Goal: Communication & Community: Answer question/provide support

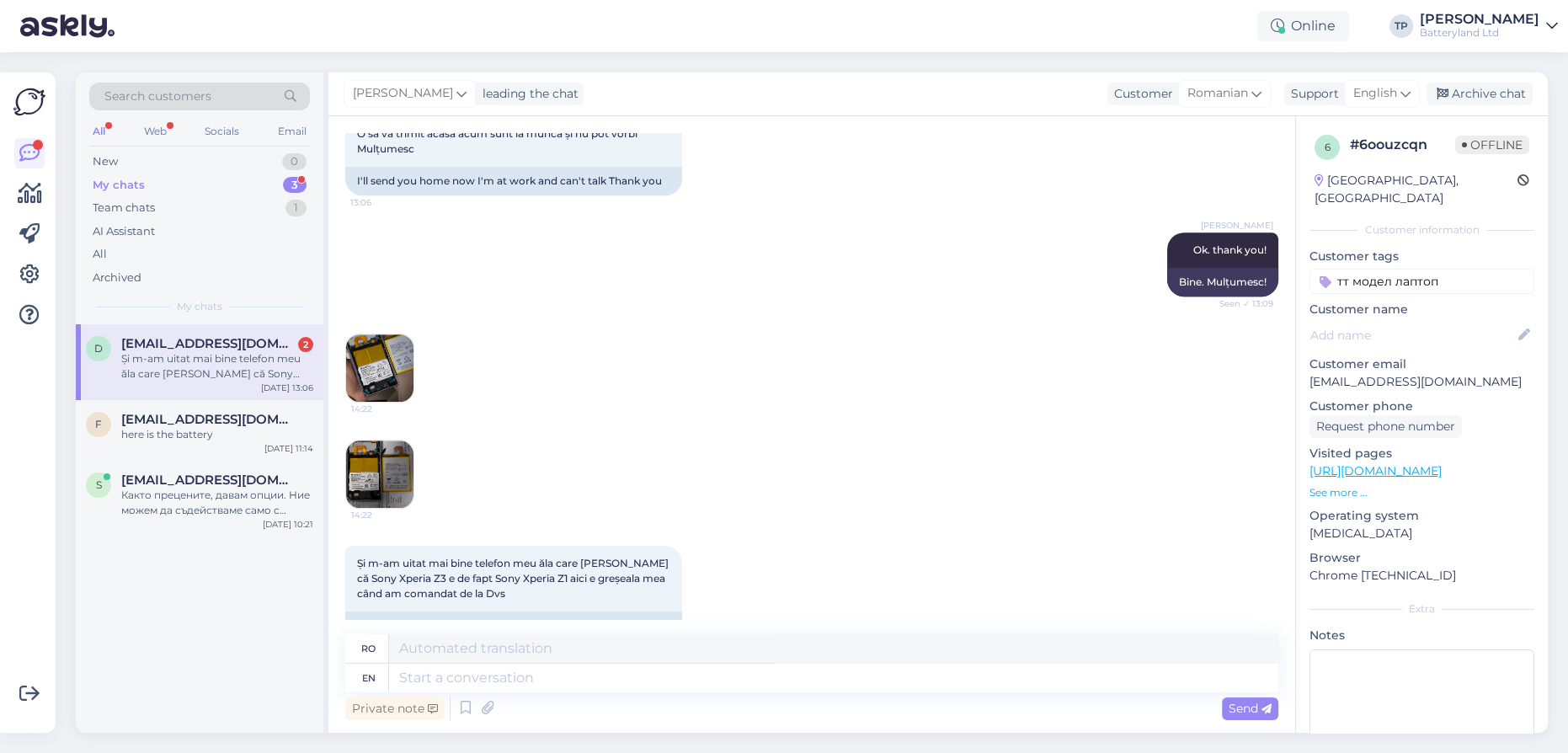
scroll to position [1325, 0]
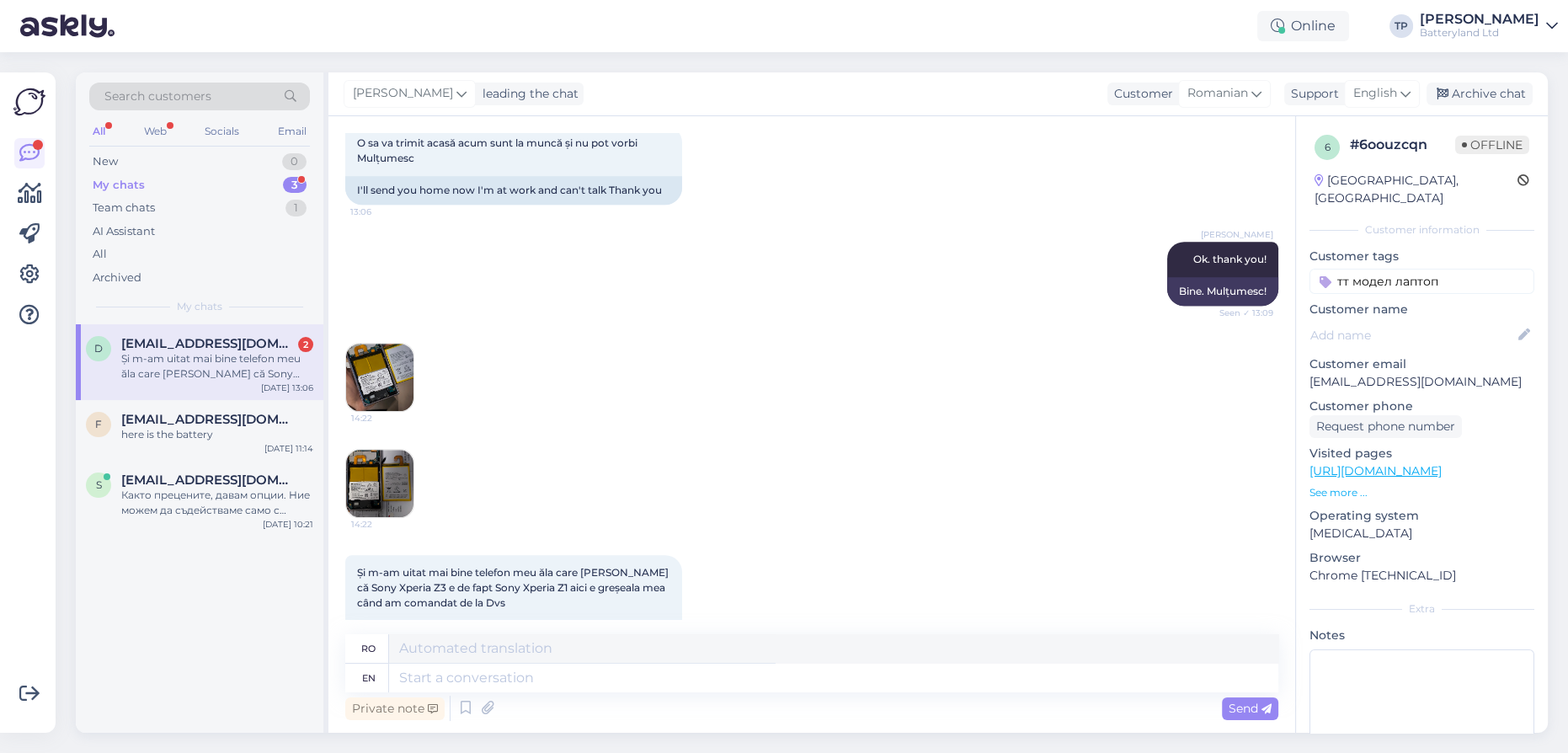
click at [373, 378] on img at bounding box center [379, 377] width 68 height 68
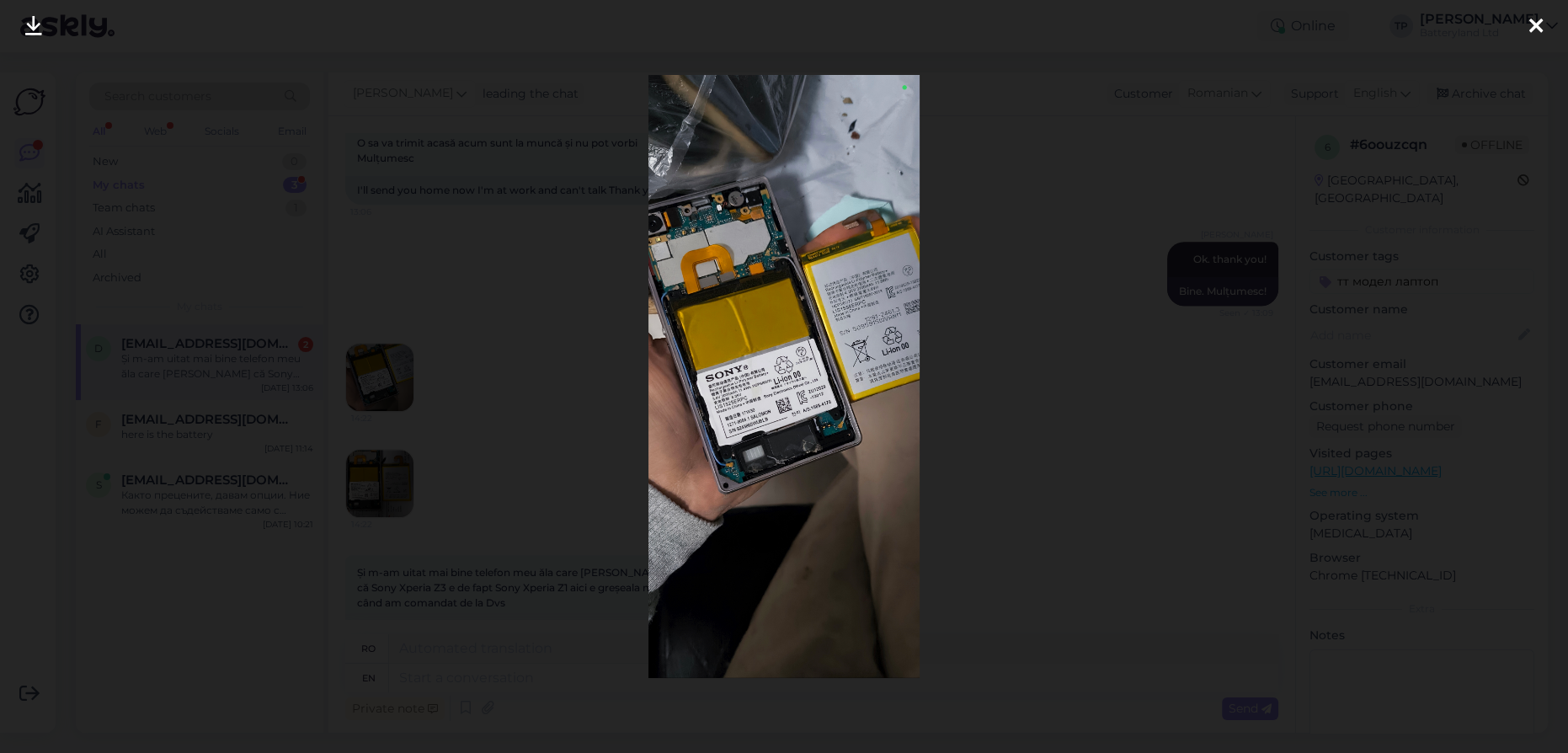
click at [1537, 25] on icon at bounding box center [1536, 27] width 13 height 22
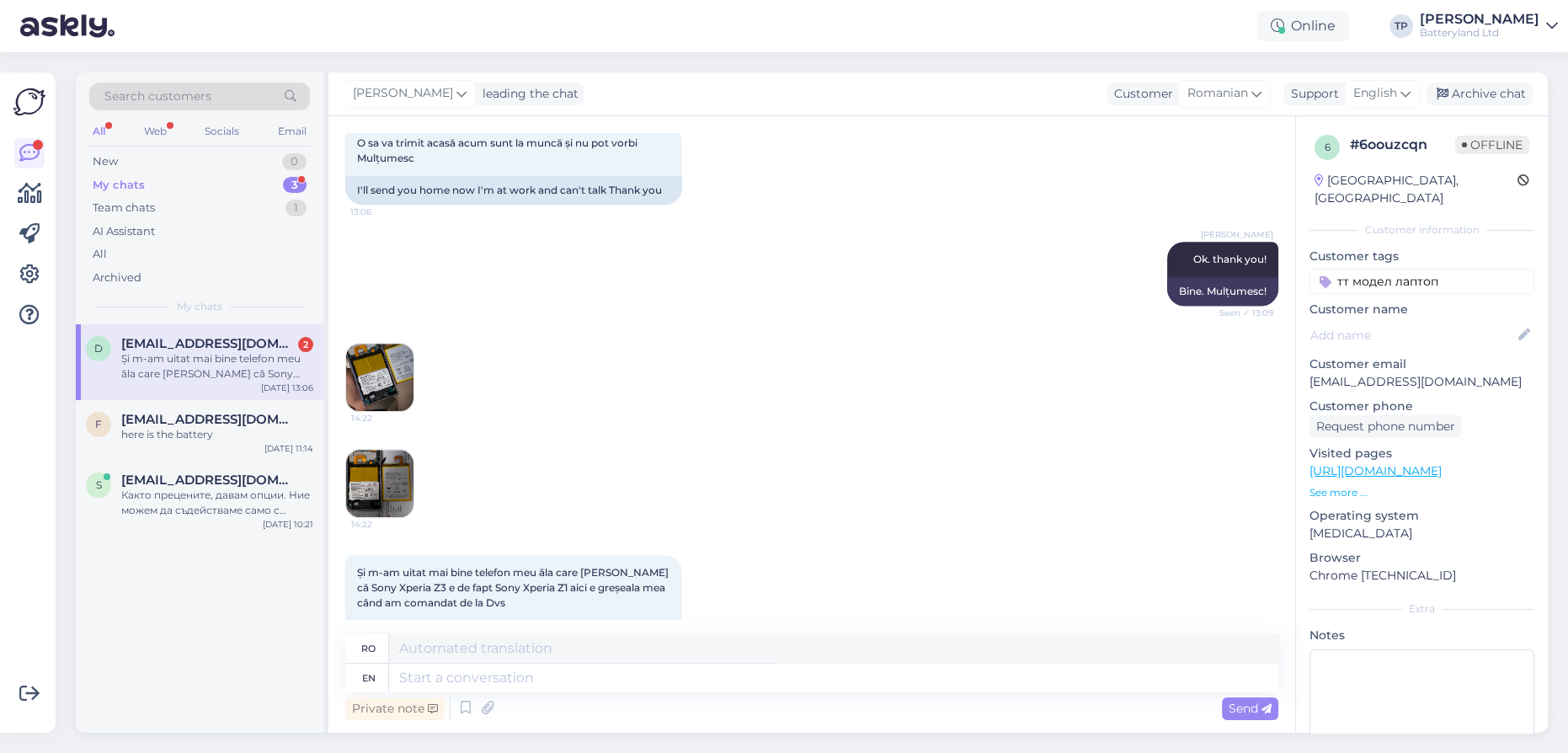
click at [409, 474] on img at bounding box center [379, 484] width 68 height 68
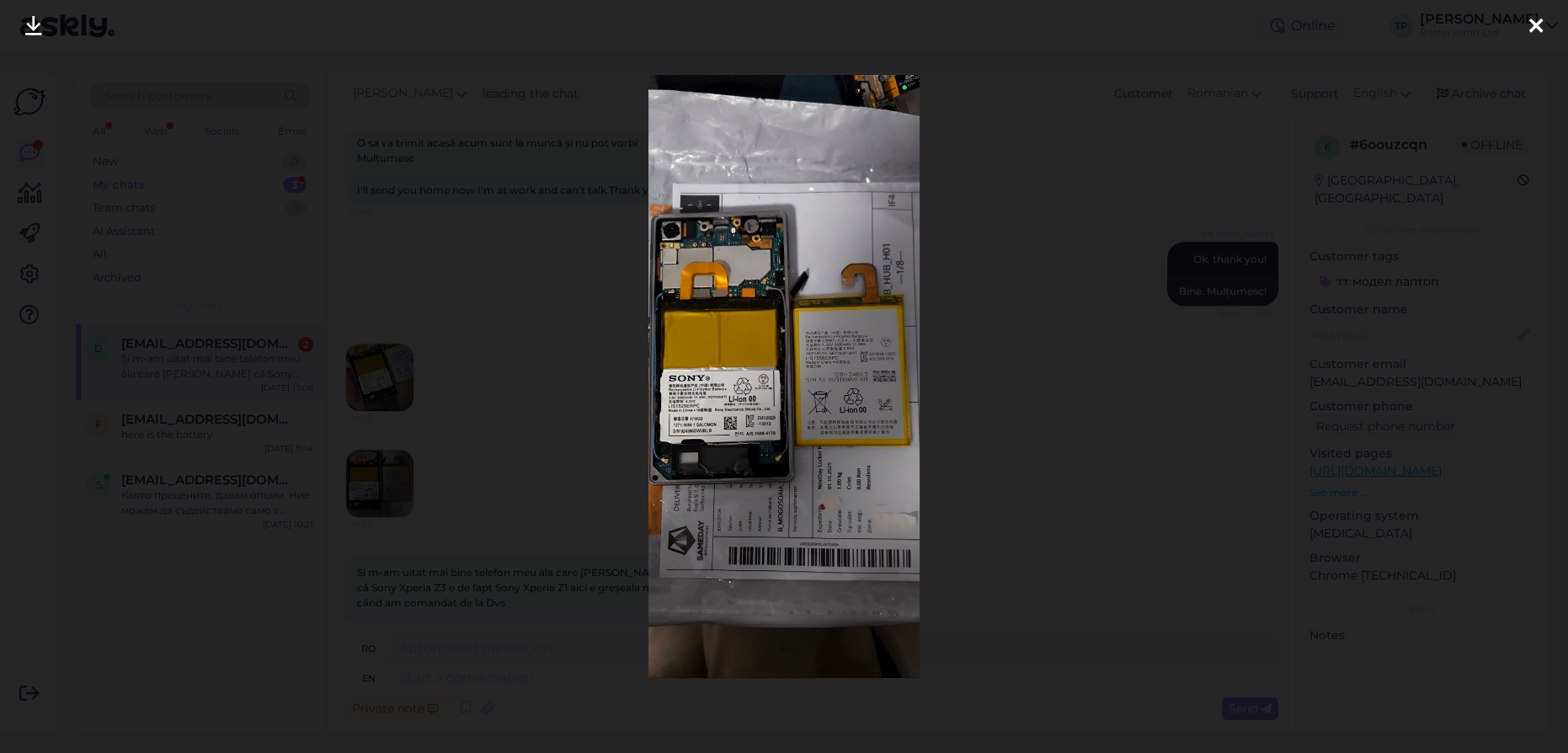
click at [1537, 22] on icon at bounding box center [1536, 27] width 13 height 22
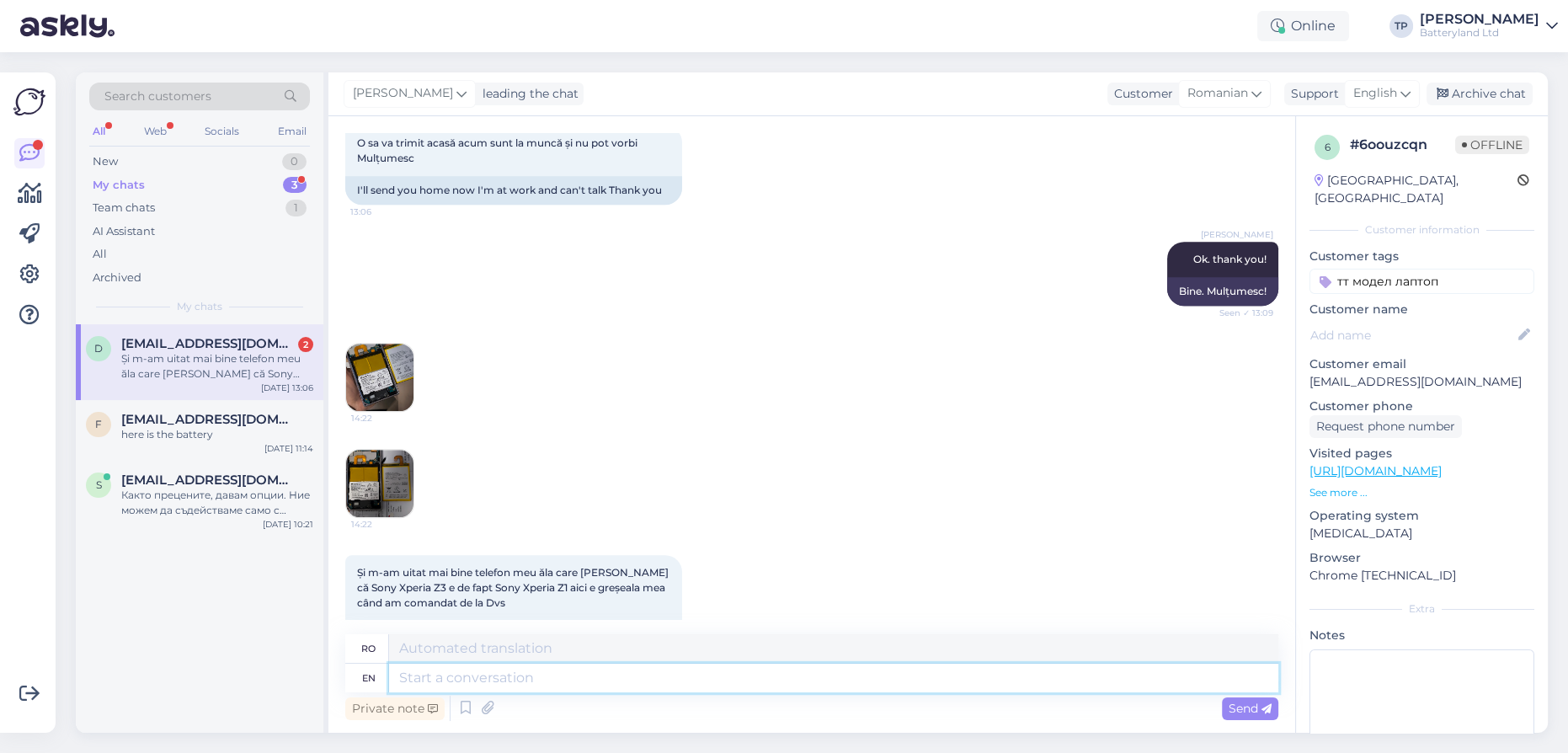
click at [446, 682] on textarea at bounding box center [833, 678] width 890 height 29
click at [1392, 97] on span "English" at bounding box center [1376, 93] width 44 height 18
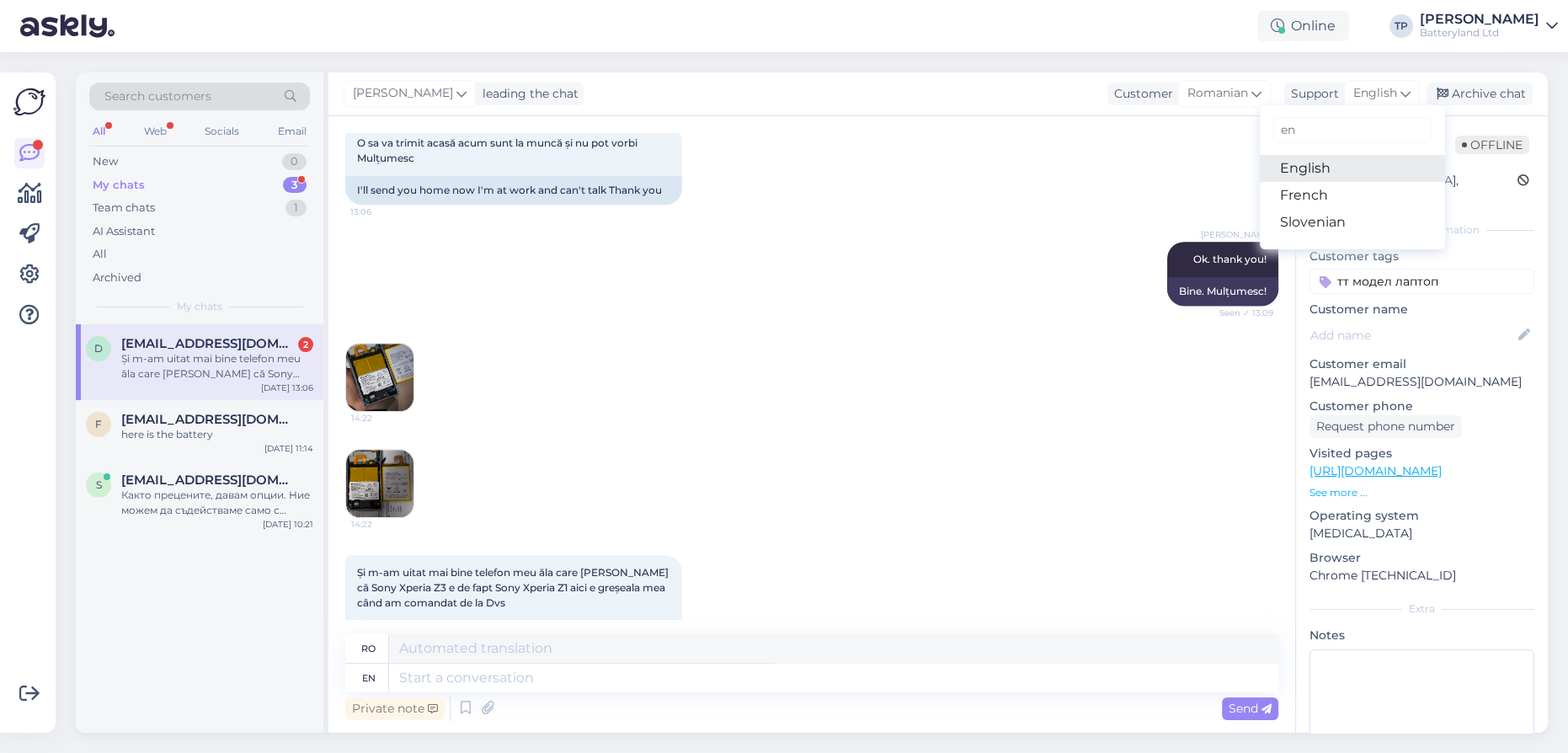
drag, startPoint x: 1309, startPoint y: 168, endPoint x: 1270, endPoint y: 172, distance: 39.2
click at [1309, 168] on link "English" at bounding box center [1353, 168] width 185 height 27
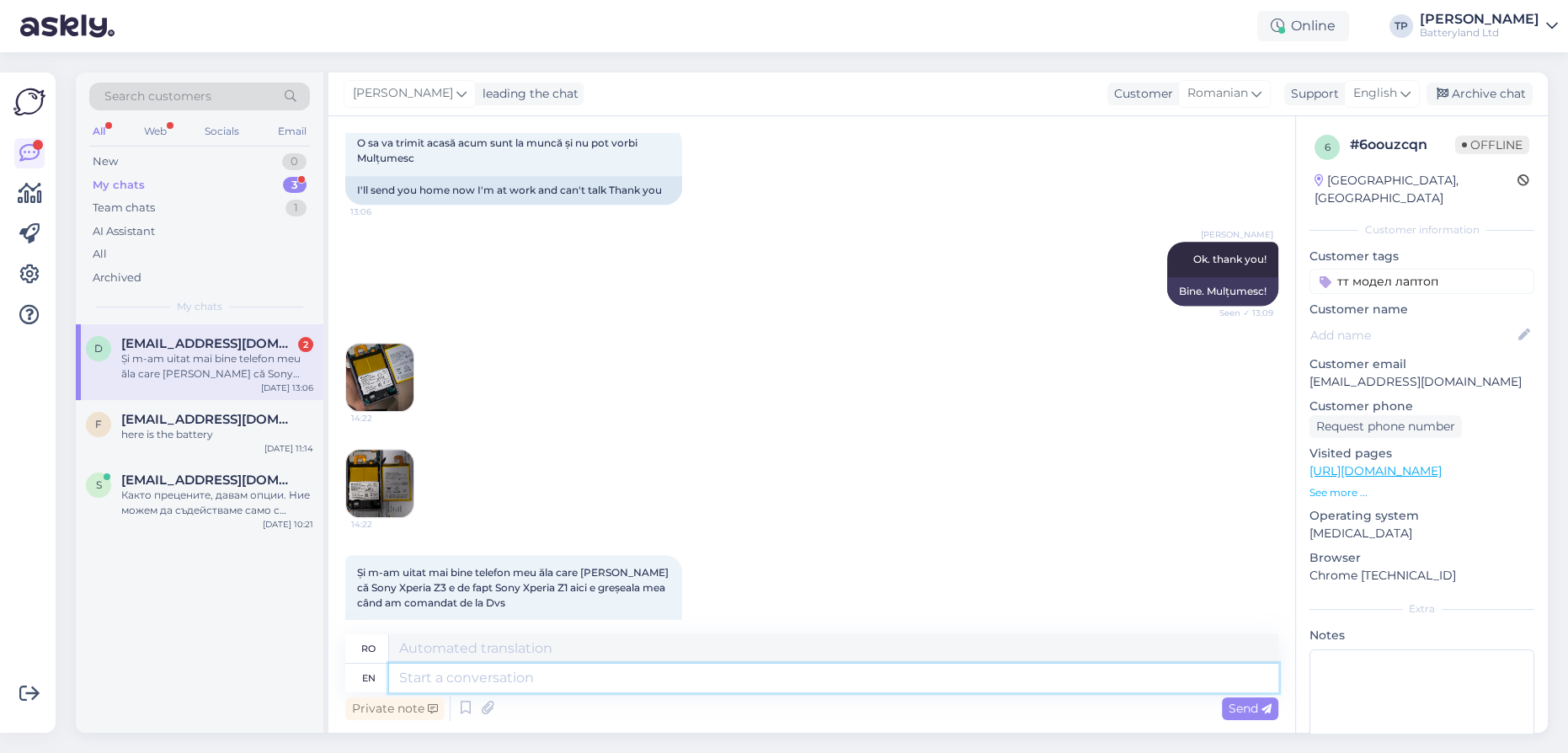
click at [483, 678] on textarea at bounding box center [833, 678] width 890 height 29
type textarea "Hi again"
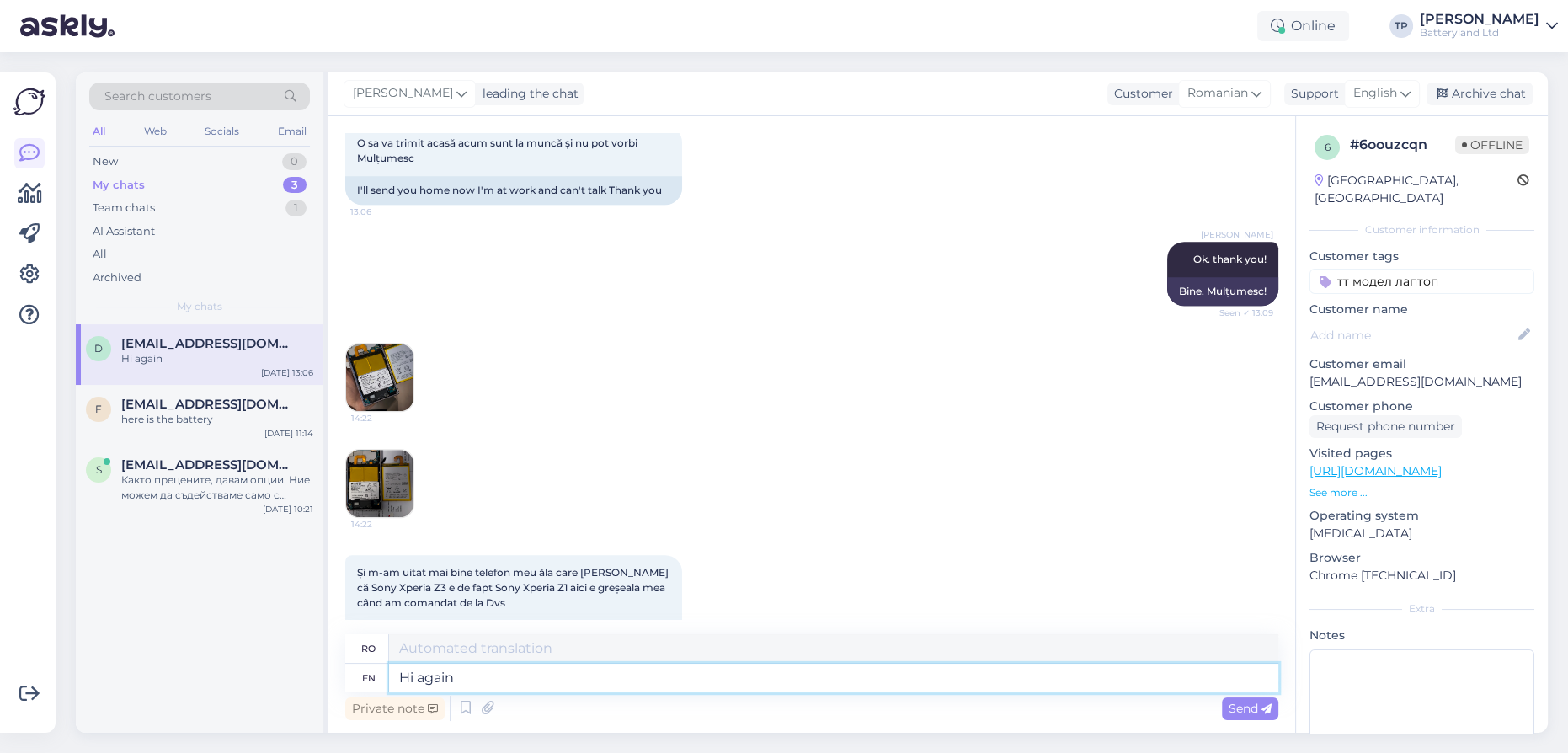
scroll to position [1503, 0]
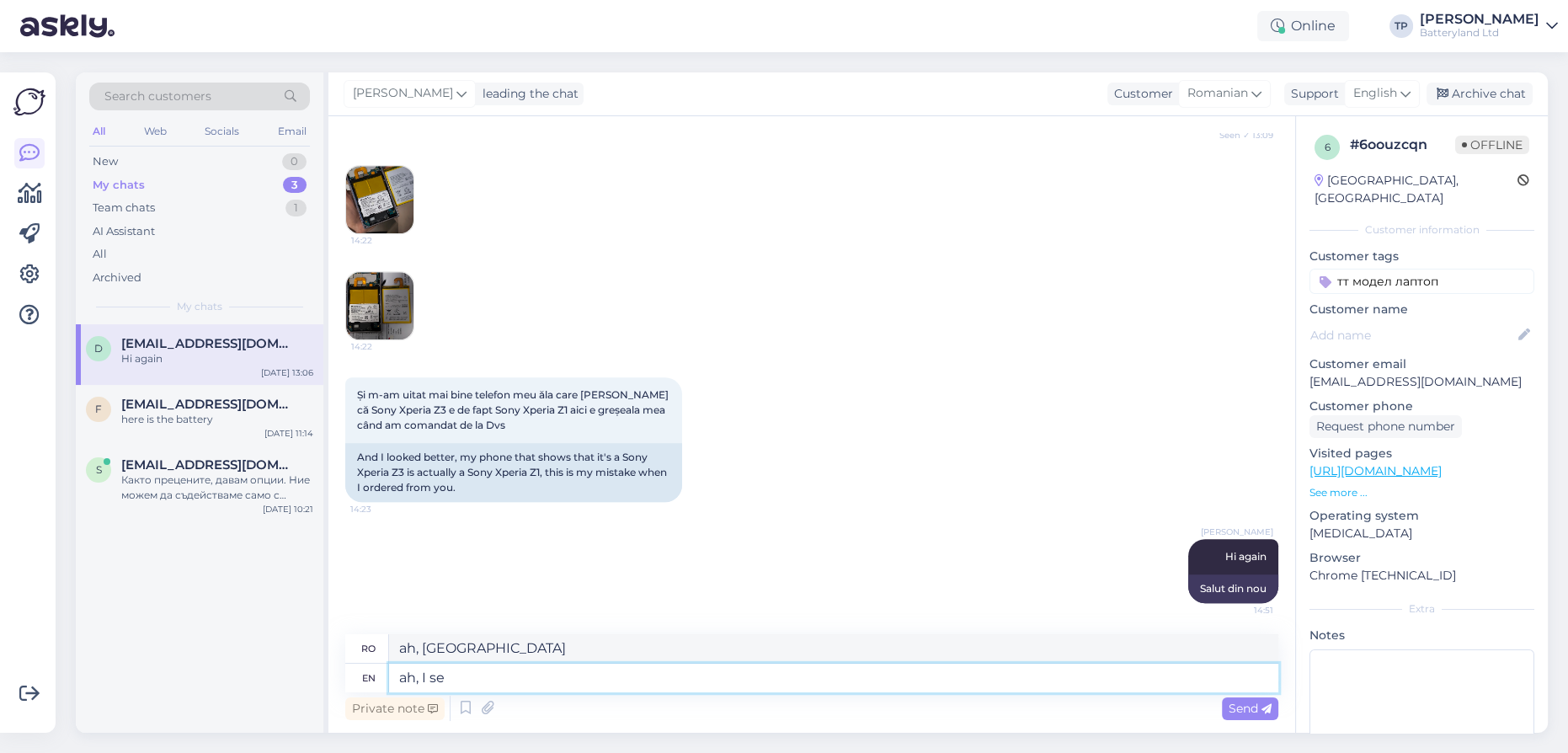
type textarea "ah, I see"
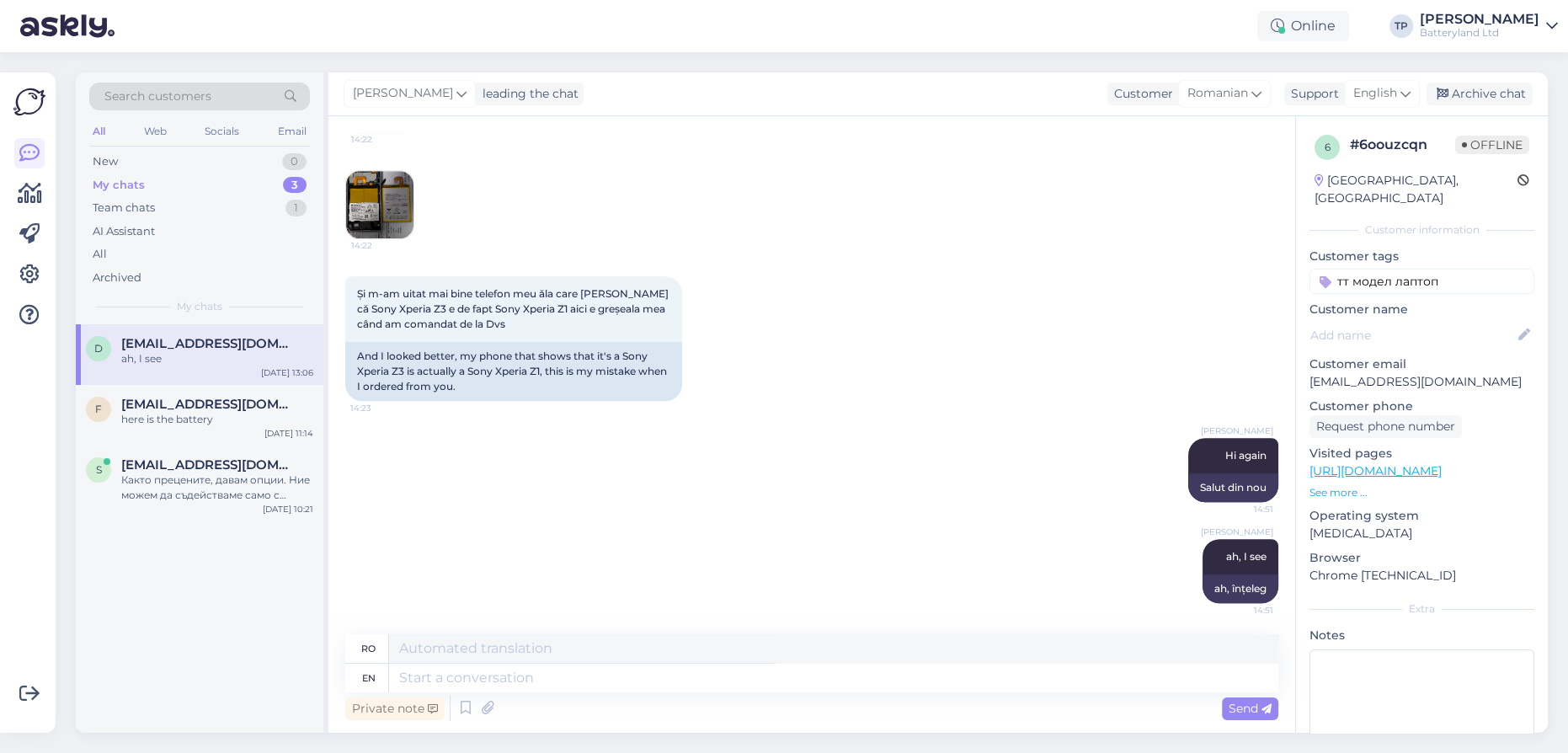
click at [368, 215] on img at bounding box center [379, 204] width 68 height 68
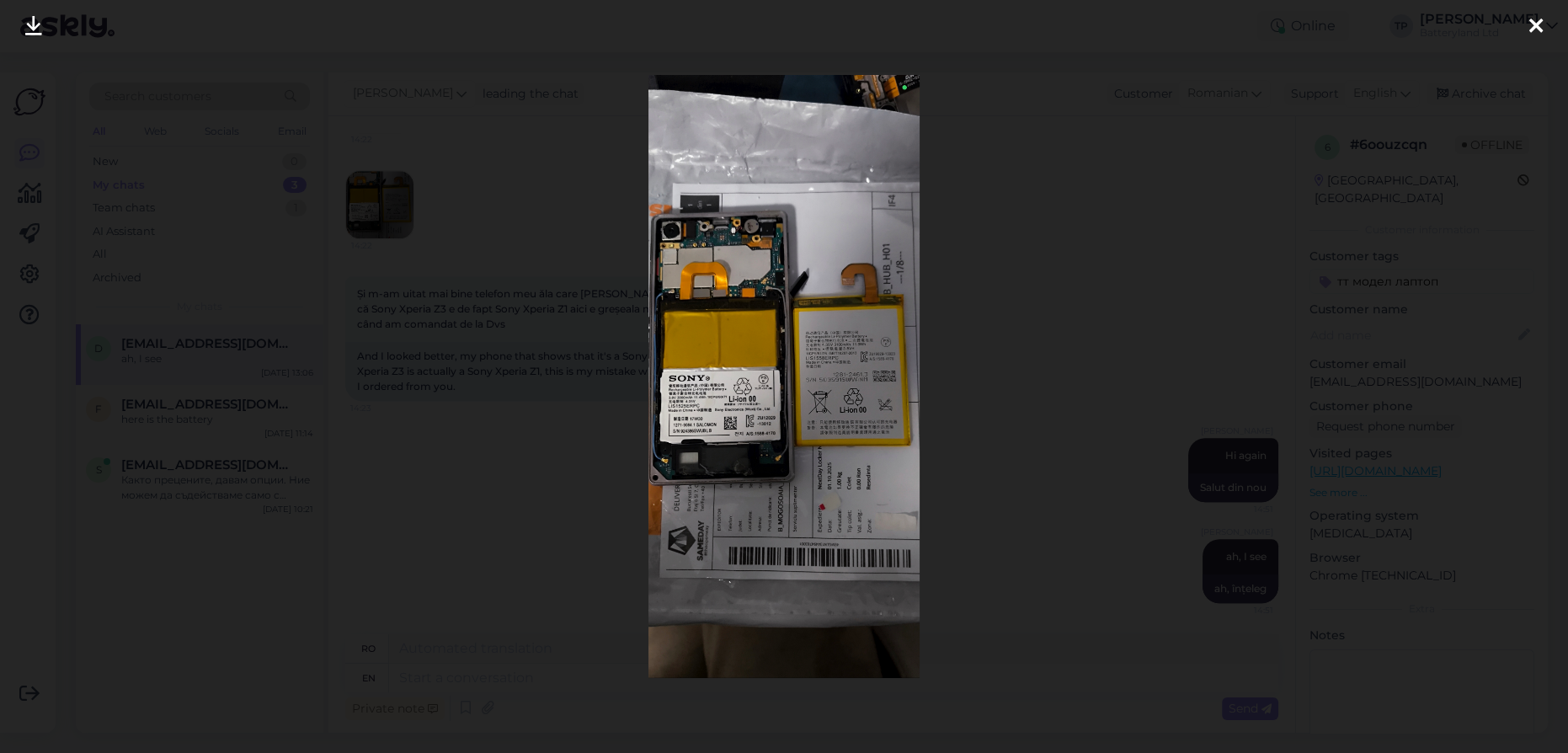
click at [697, 395] on img at bounding box center [784, 376] width 271 height 602
click at [482, 390] on div at bounding box center [784, 376] width 1568 height 753
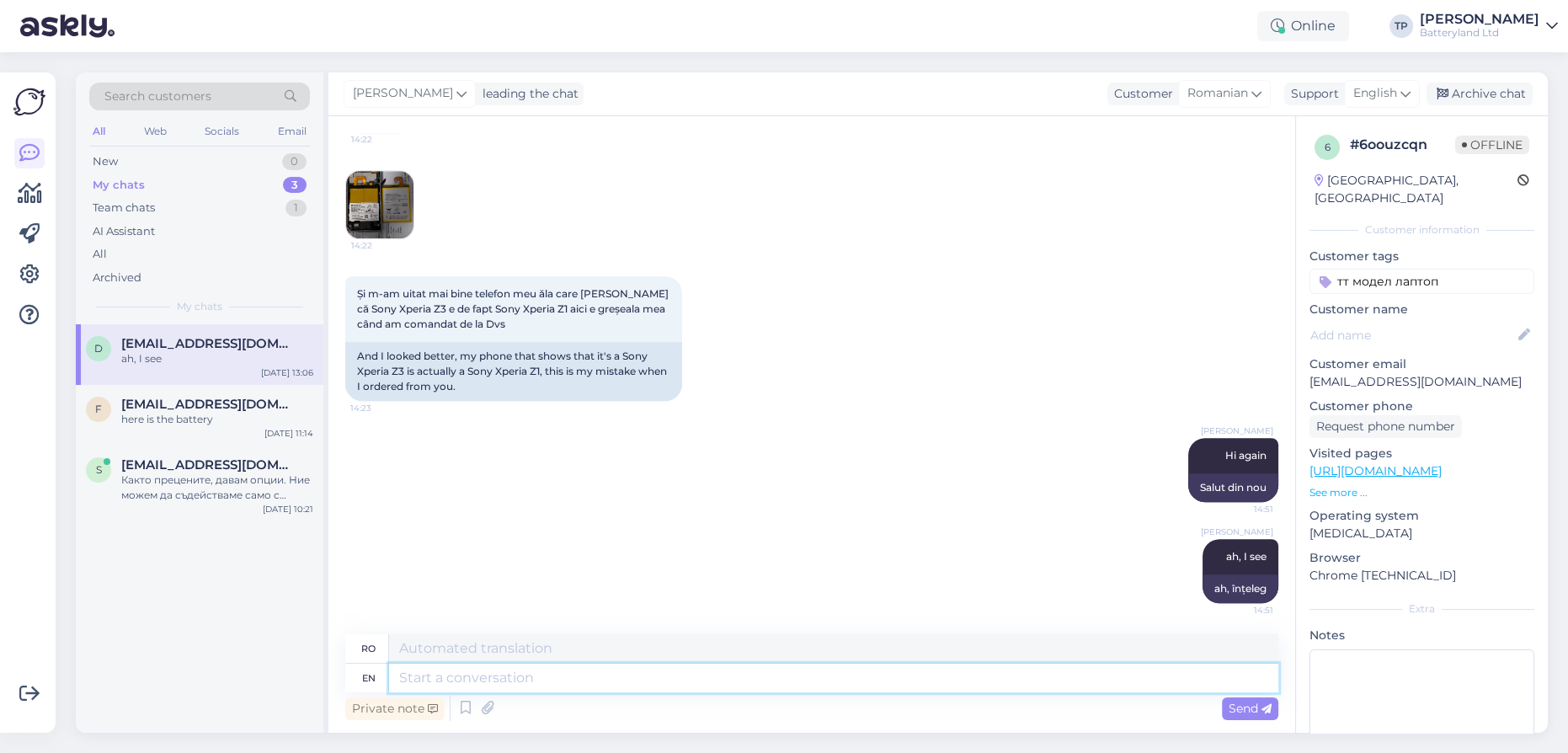
click at [466, 672] on textarea at bounding box center [833, 678] width 890 height 29
type textarea "The thing is that this battery that you need is out of stock"
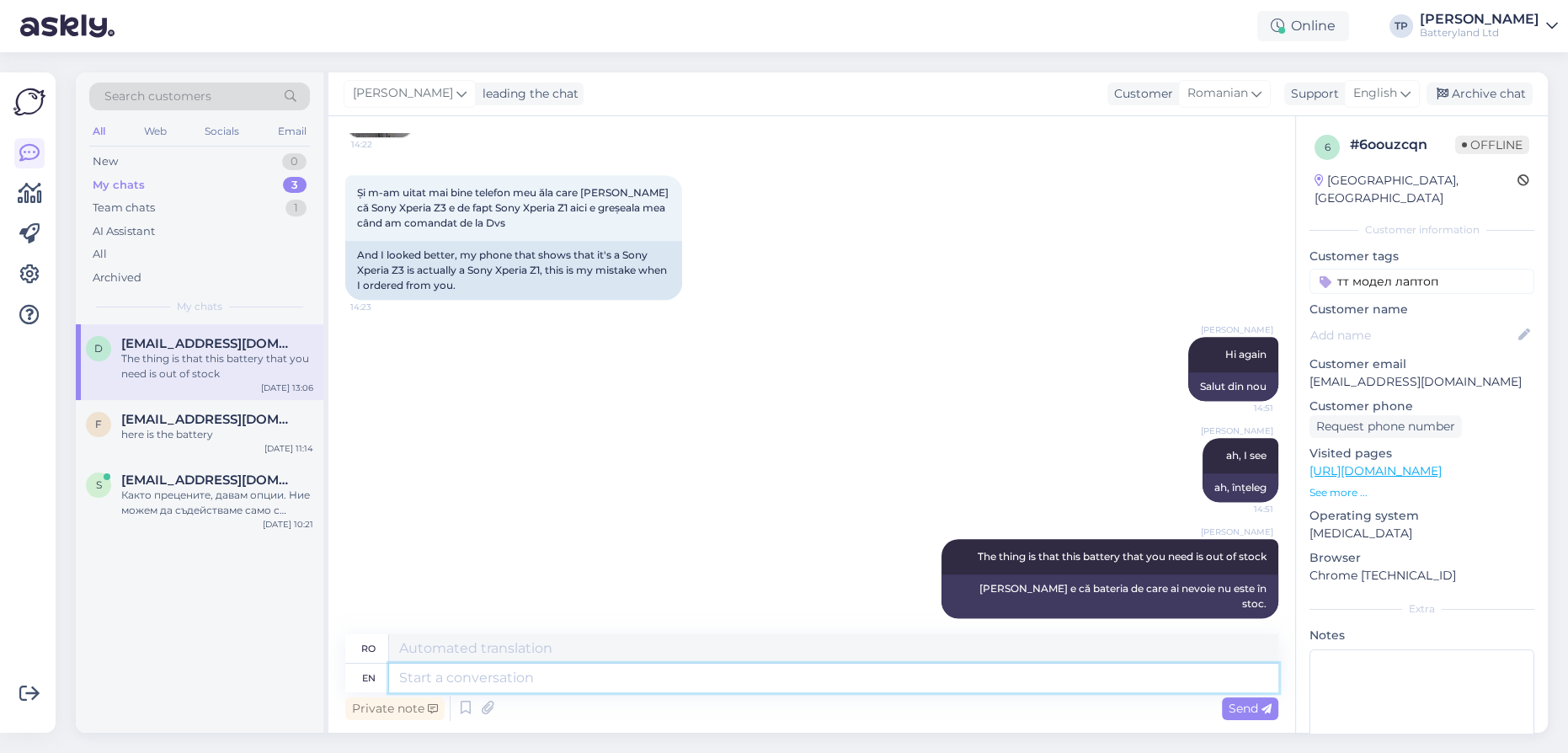
paste textarea "[URL][DOMAIN_NAME]"
type textarea "[URL][DOMAIN_NAME]"
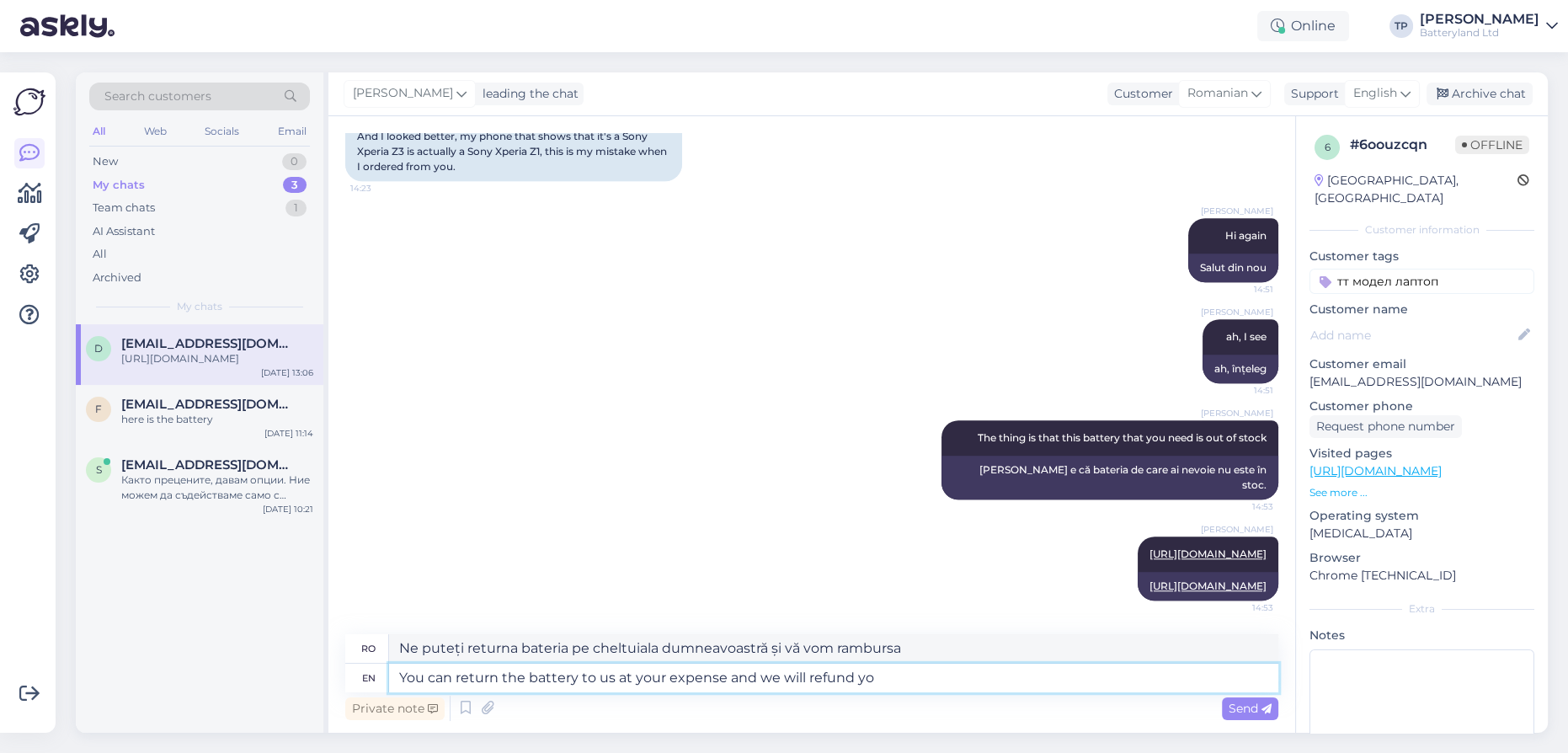
type textarea "You can return the battery to us at your expense and we will refund you"
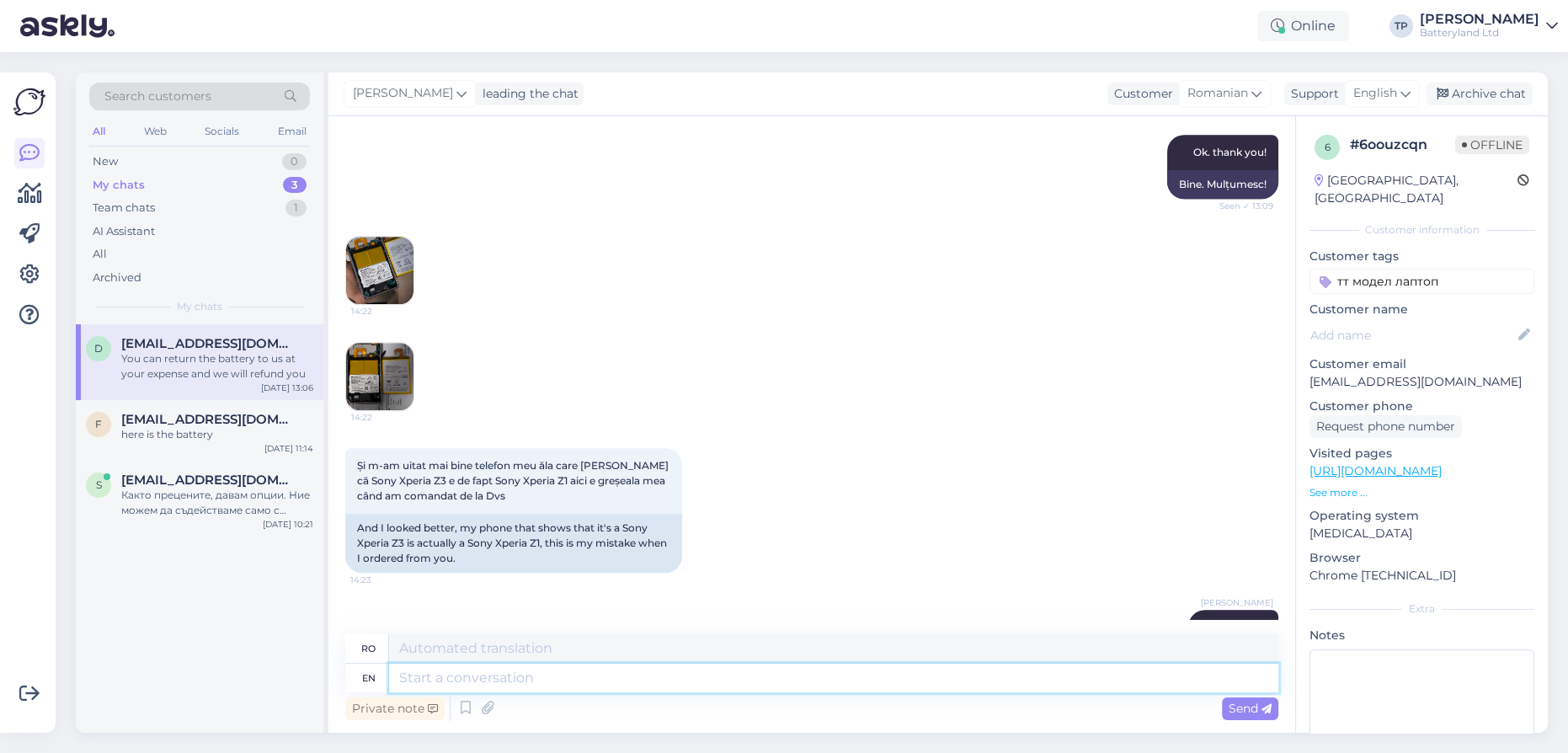
scroll to position [1279, 0]
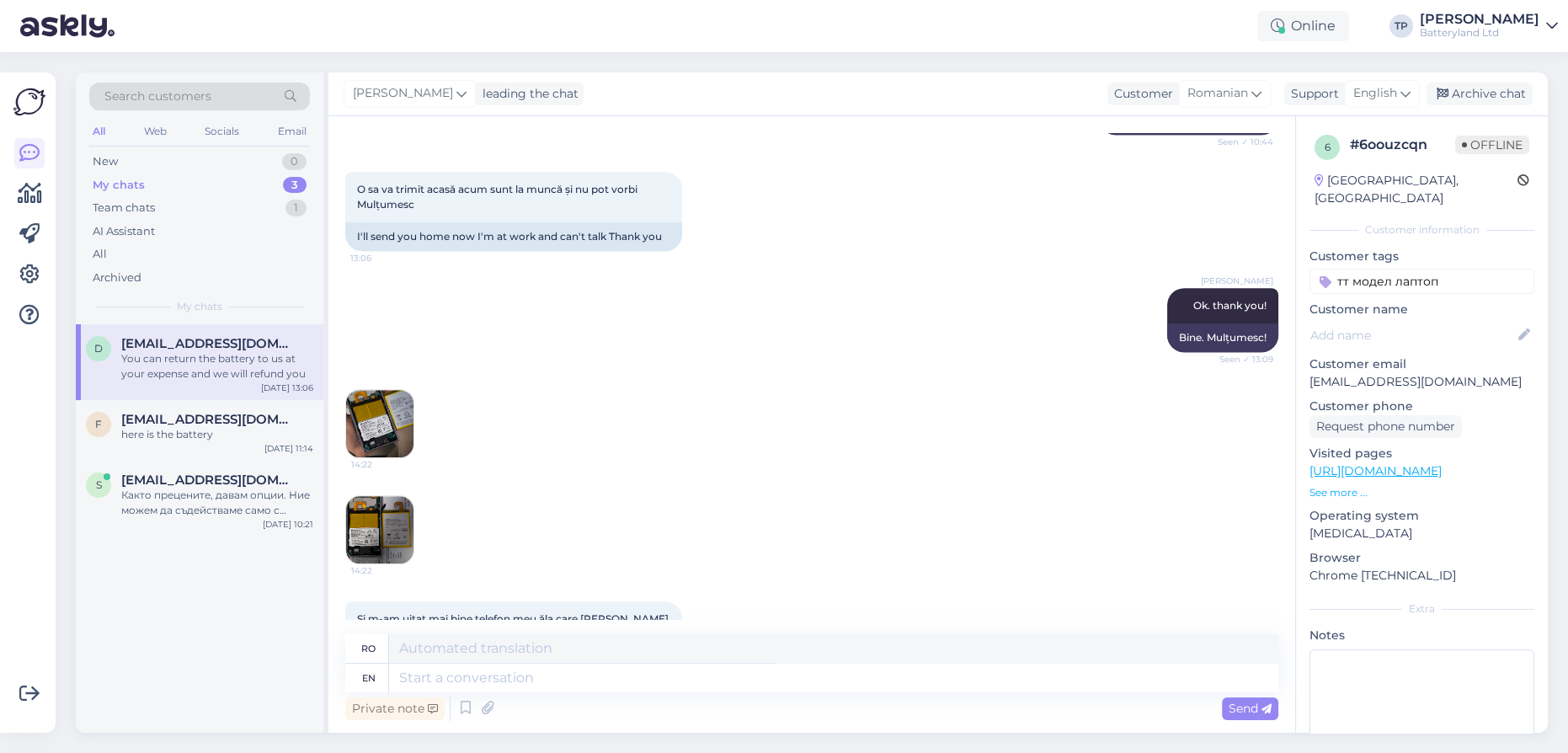
click at [370, 426] on img at bounding box center [379, 423] width 68 height 68
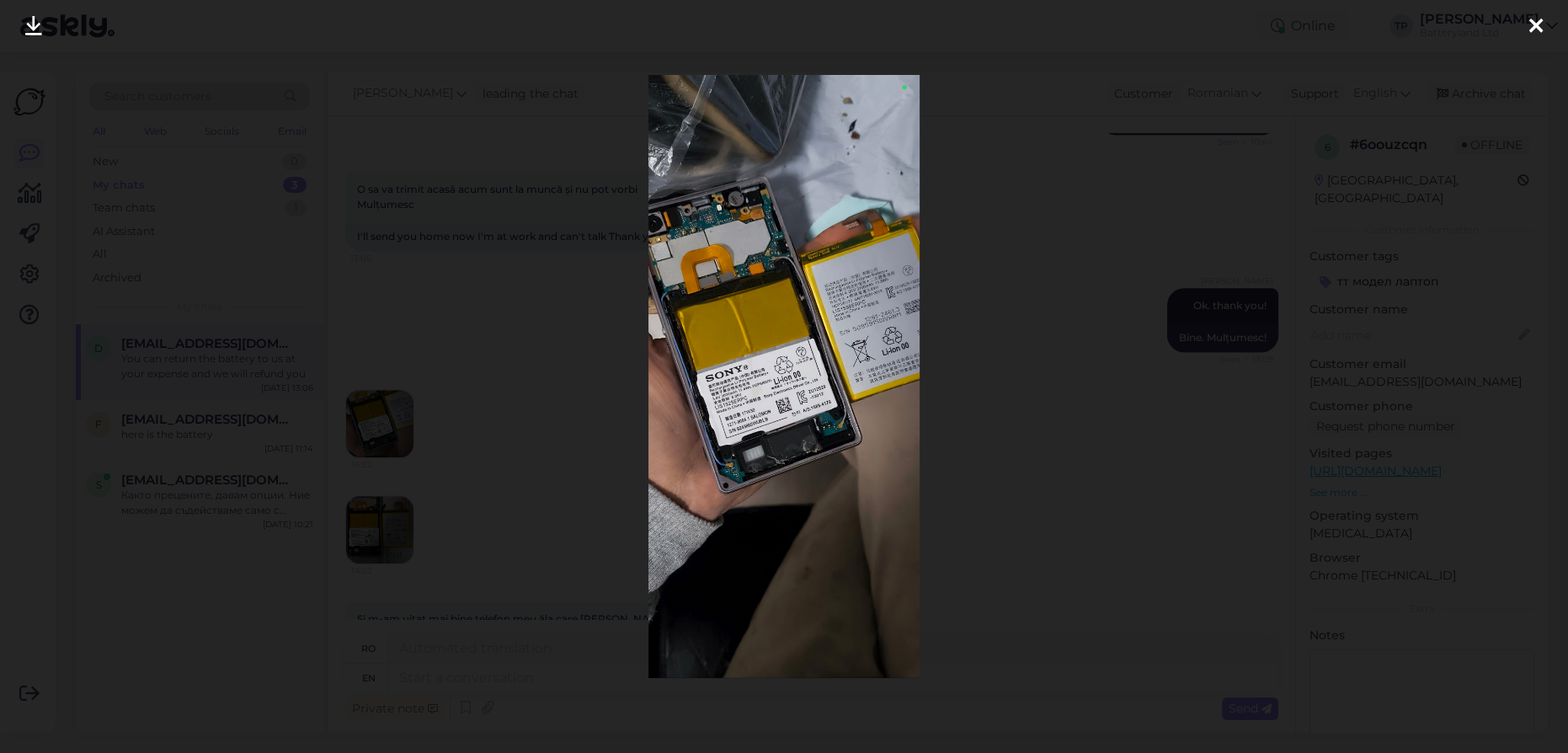
click at [1534, 25] on icon at bounding box center [1536, 27] width 13 height 22
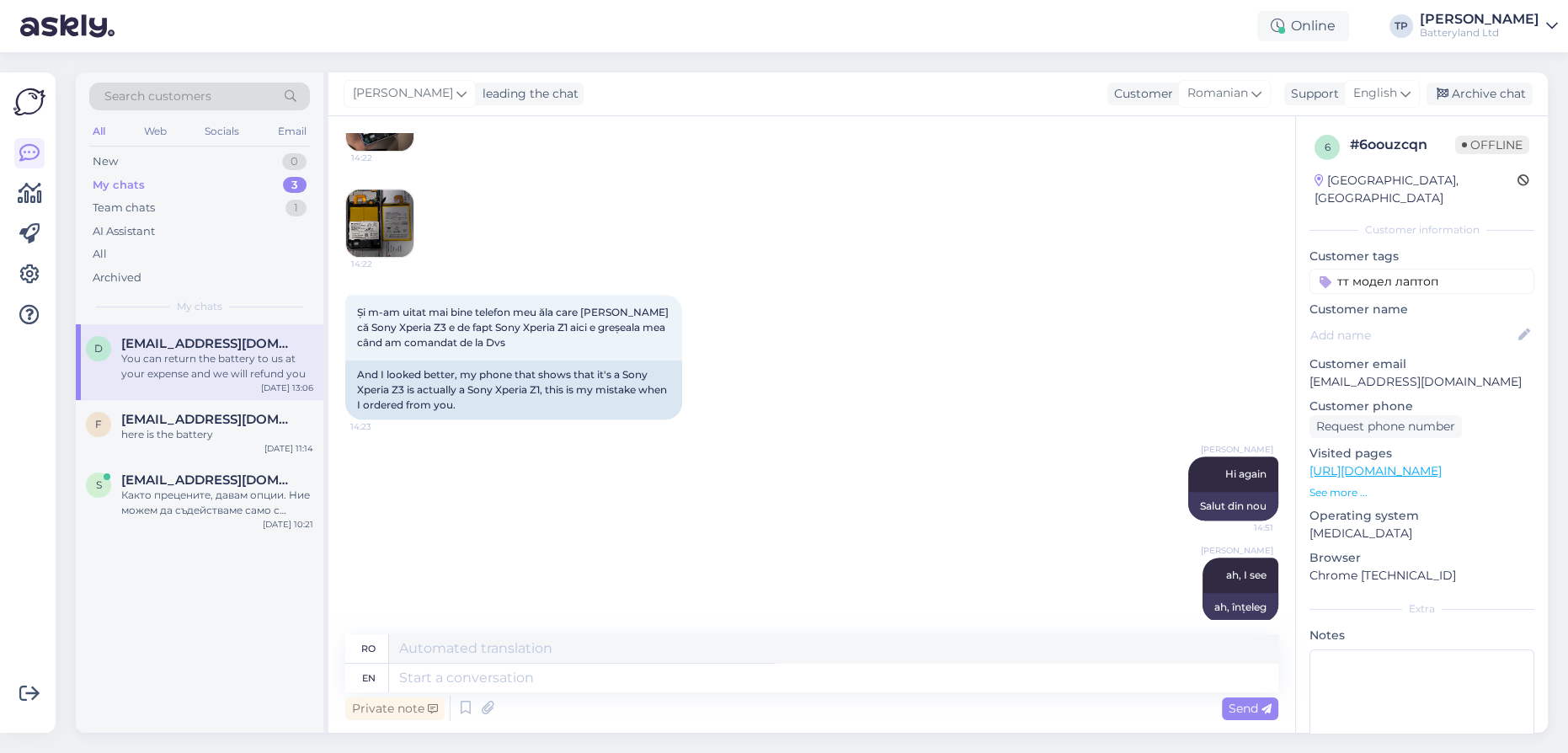
scroll to position [1968, 0]
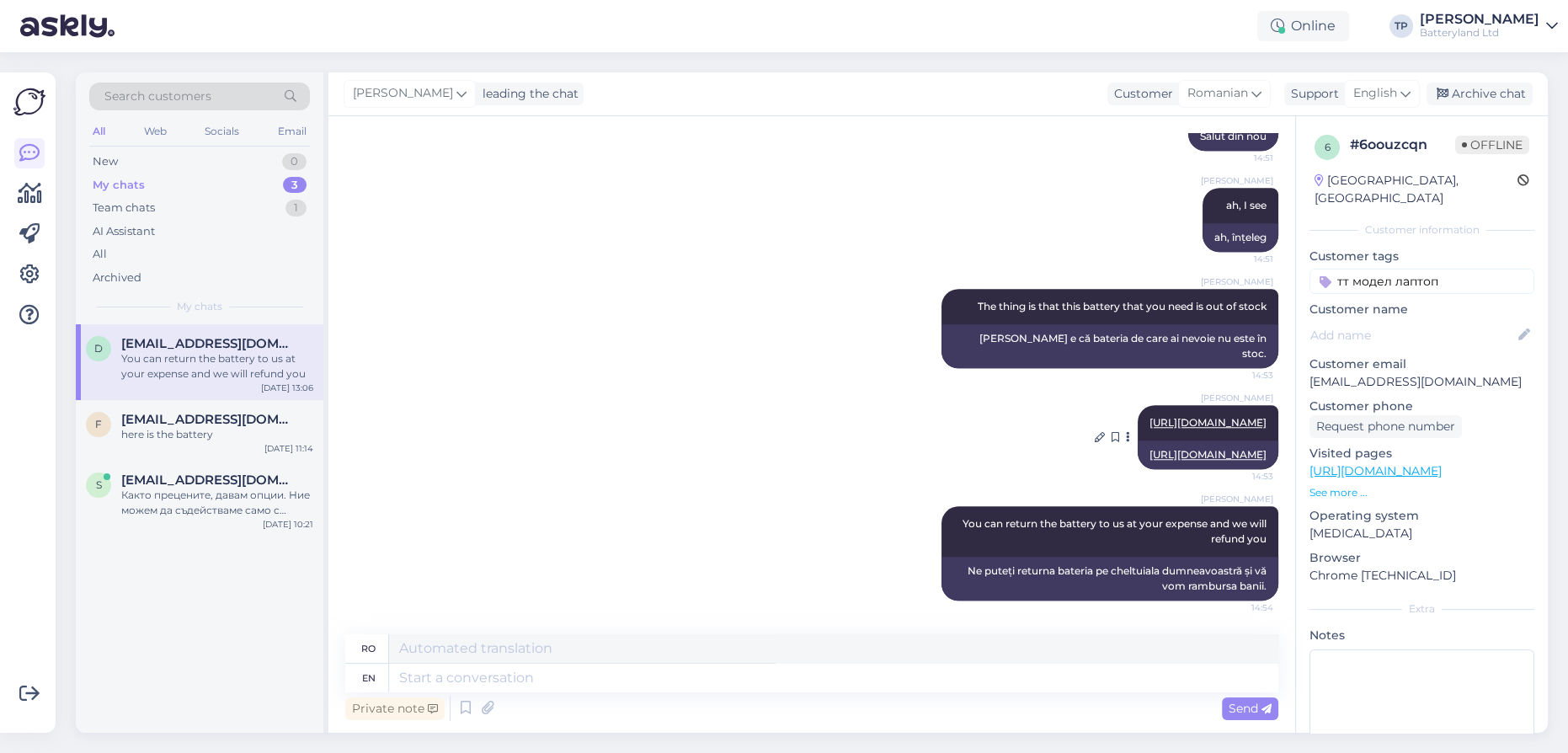
click at [1149, 416] on link "[URL][DOMAIN_NAME]" at bounding box center [1208, 421] width 118 height 12
drag, startPoint x: 1481, startPoint y: 362, endPoint x: 1311, endPoint y: 369, distance: 170.1
click at [1311, 373] on p "[EMAIL_ADDRESS][DOMAIN_NAME]" at bounding box center [1422, 381] width 225 height 18
copy p "[EMAIL_ADDRESS][DOMAIN_NAME]"
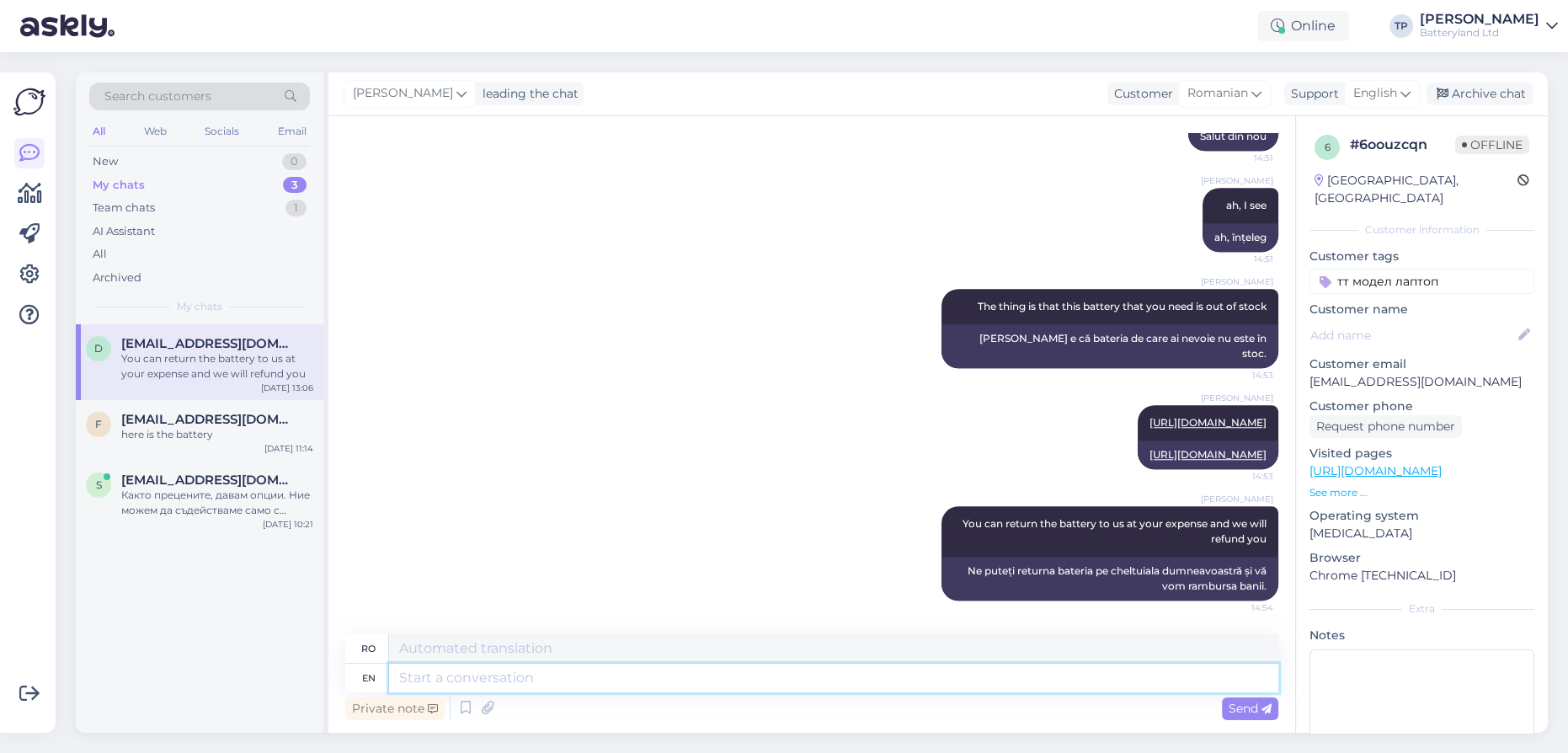
click at [432, 682] on textarea at bounding box center [833, 678] width 890 height 29
paste textarea "59,84"
type textarea "the sum is 59,84 lei"
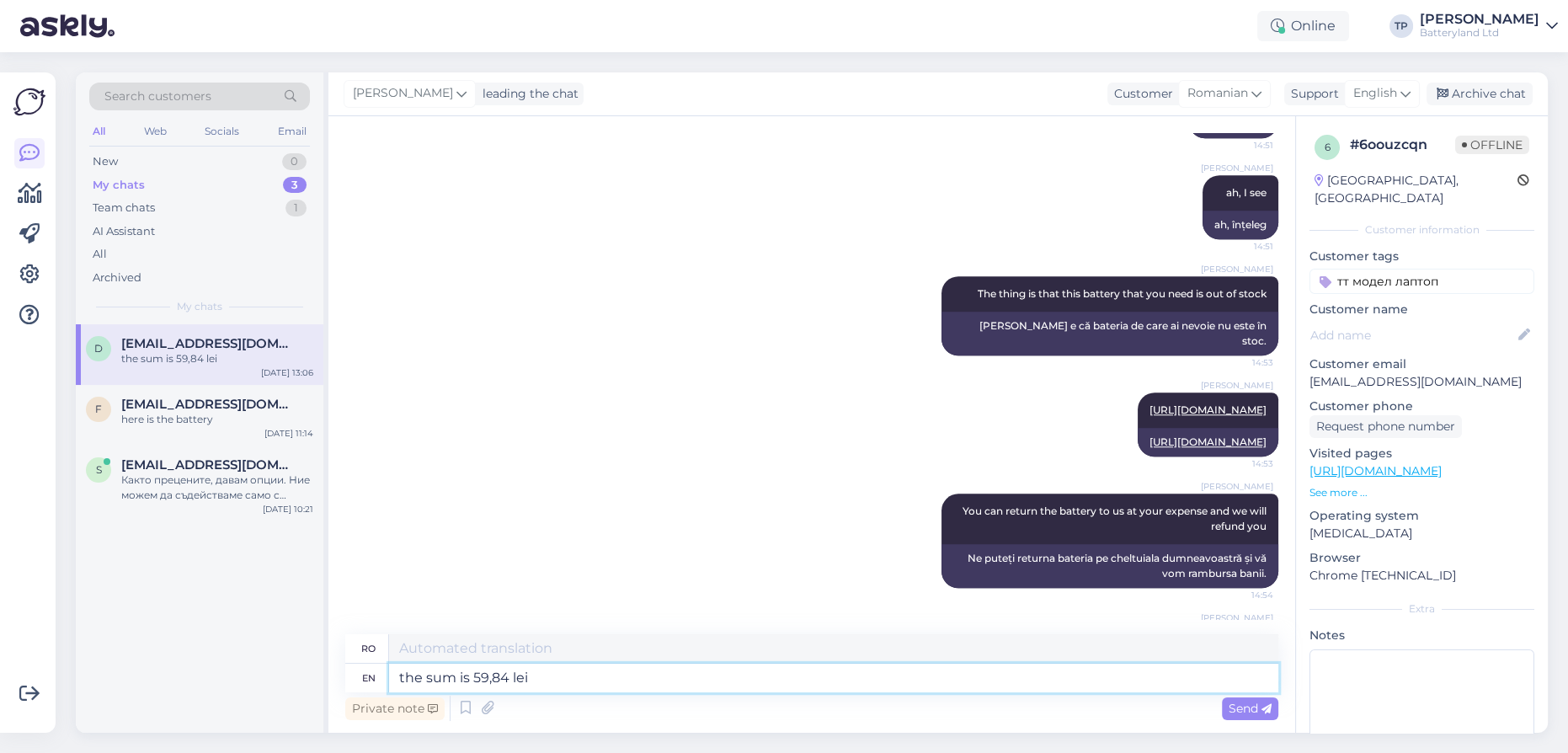
scroll to position [2069, 0]
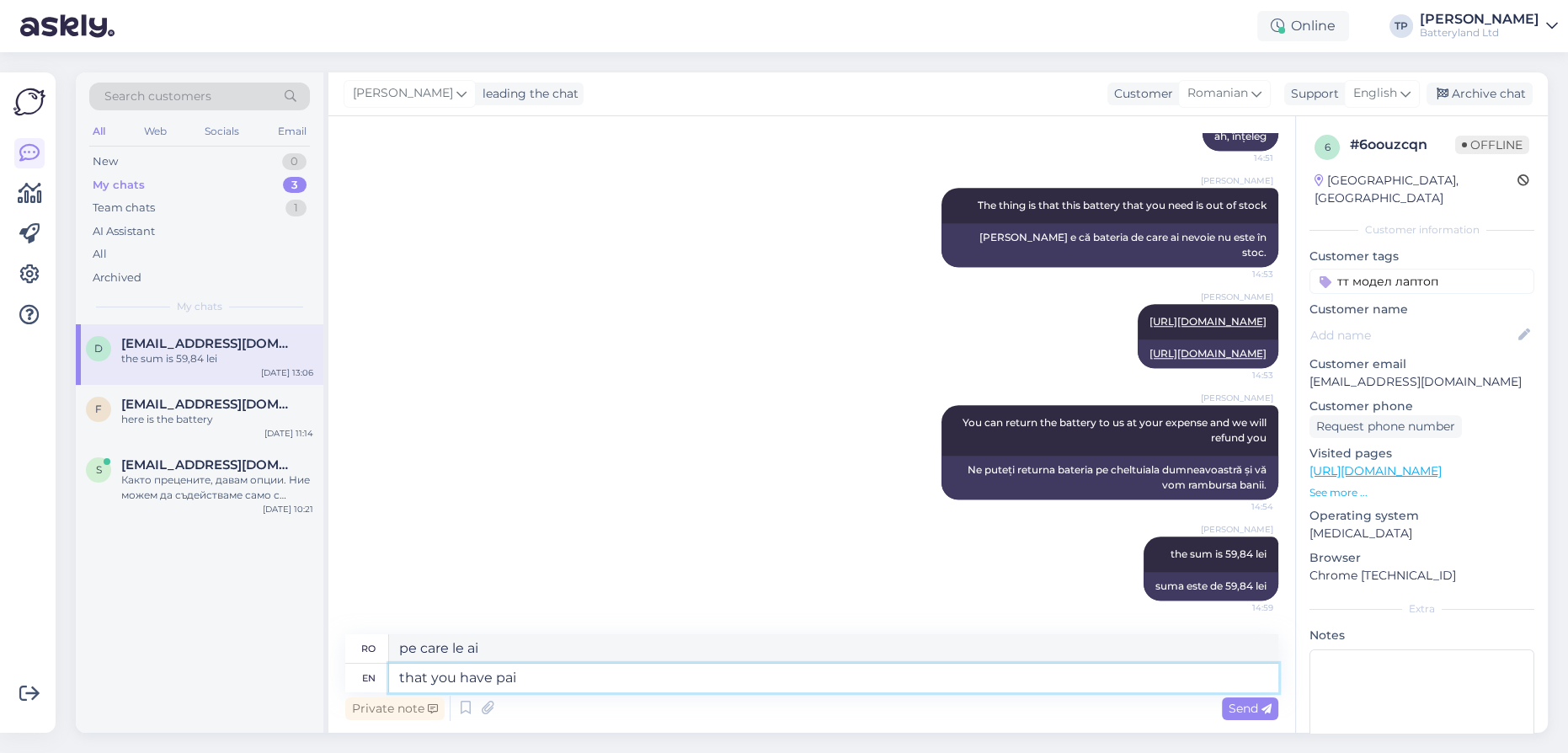
type textarea "that you have paid"
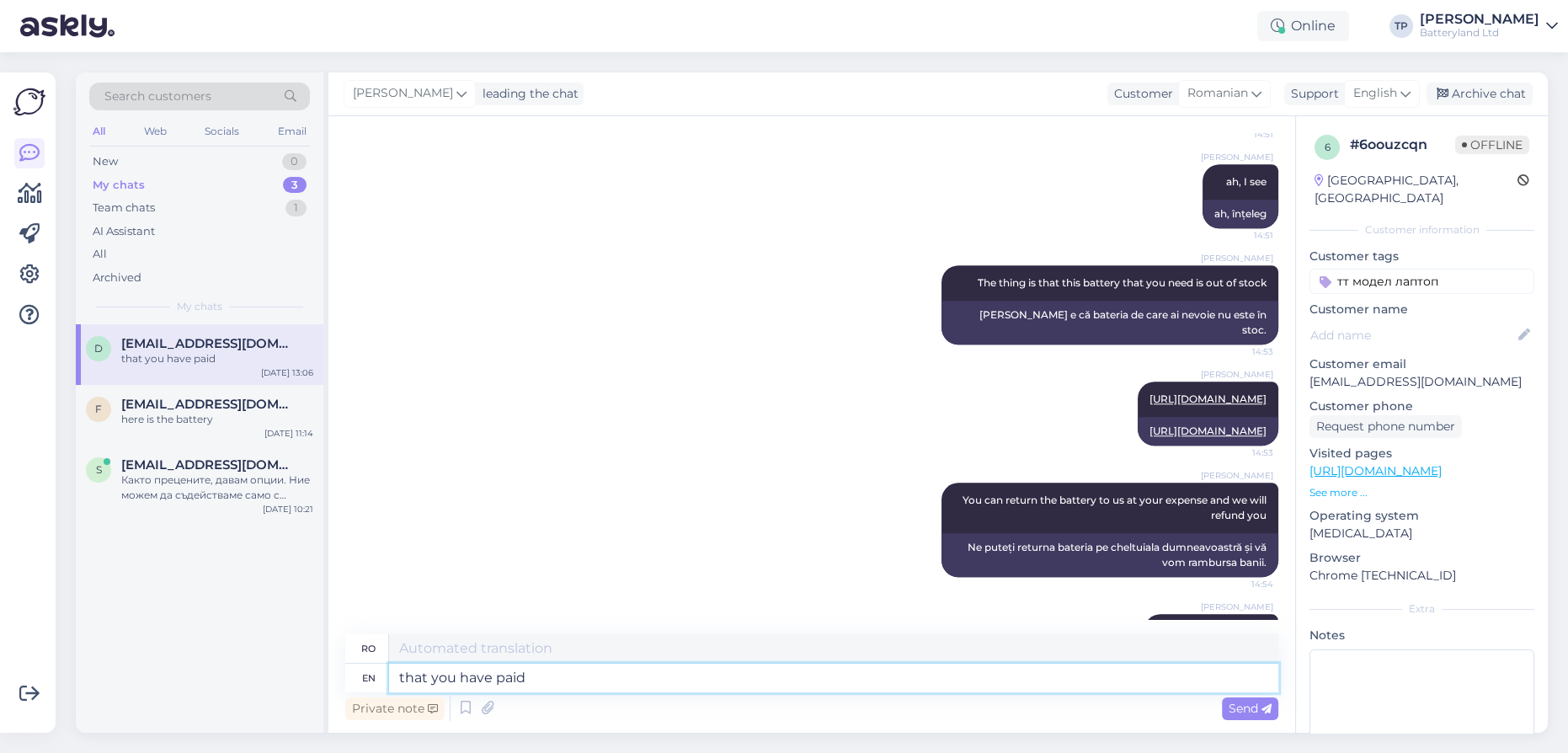
scroll to position [2093, 0]
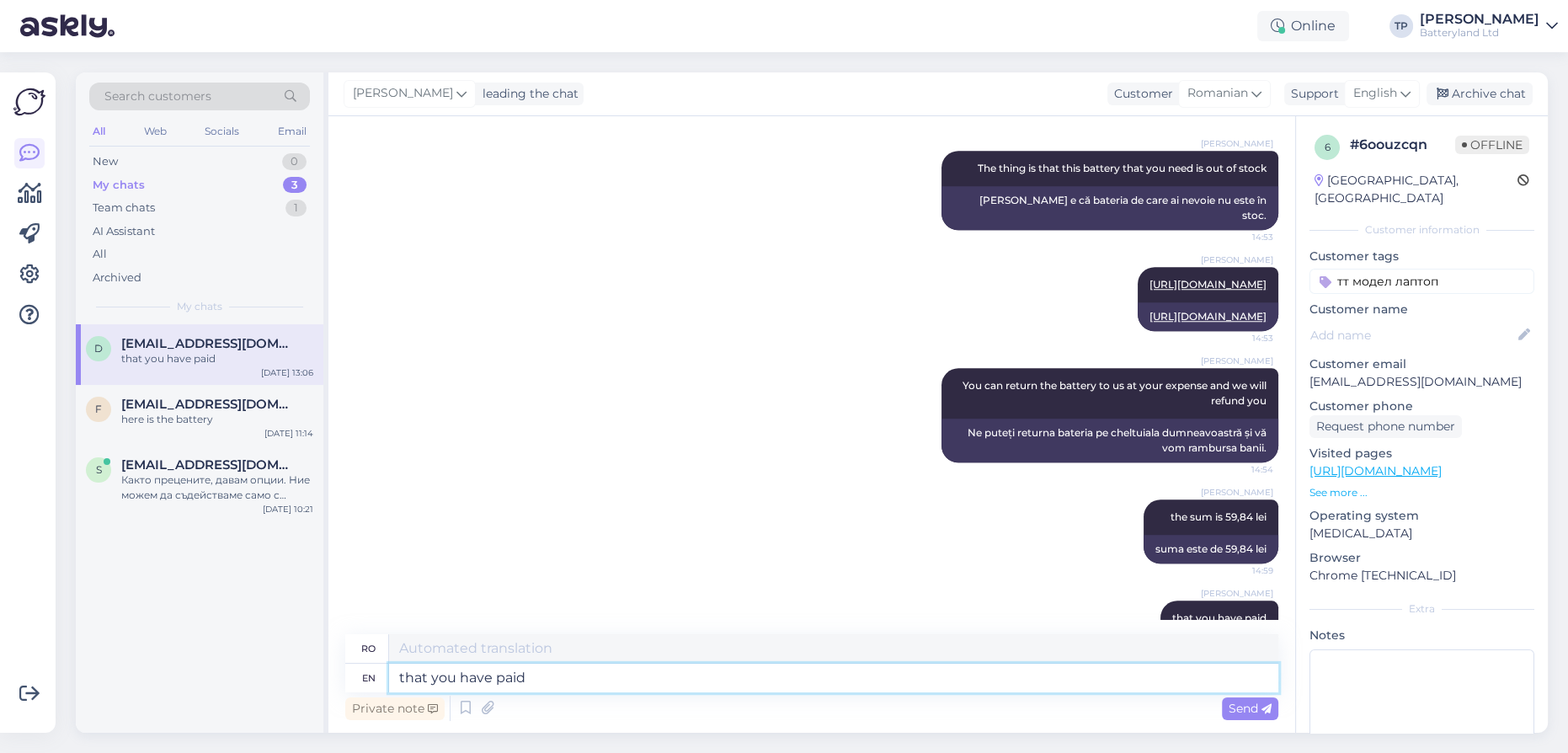
click at [521, 682] on textarea "that you have paid" at bounding box center [833, 678] width 890 height 29
type textarea "for the battery"
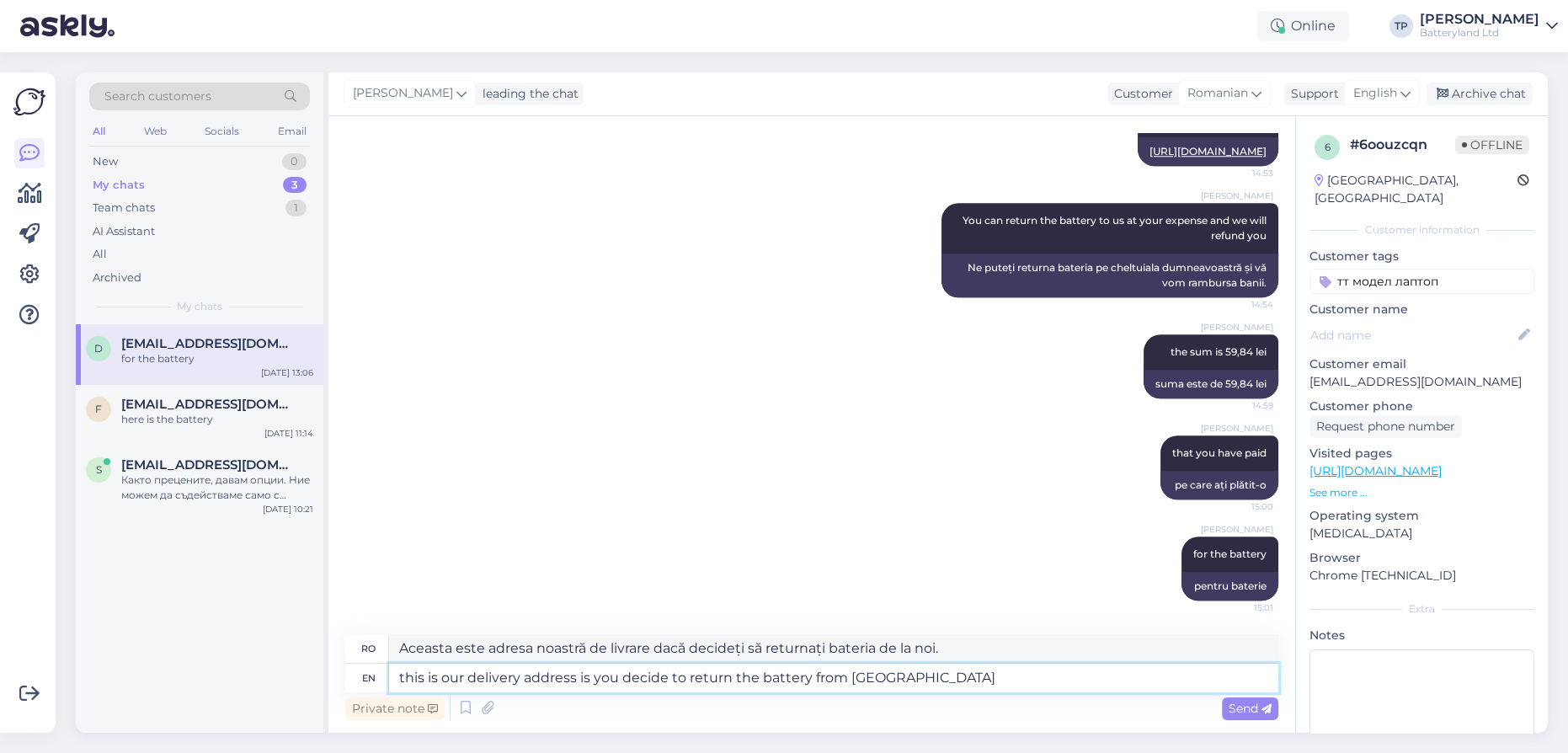
type textarea "this is our delivery address is you decide to return the battery from [GEOGRAPH…"
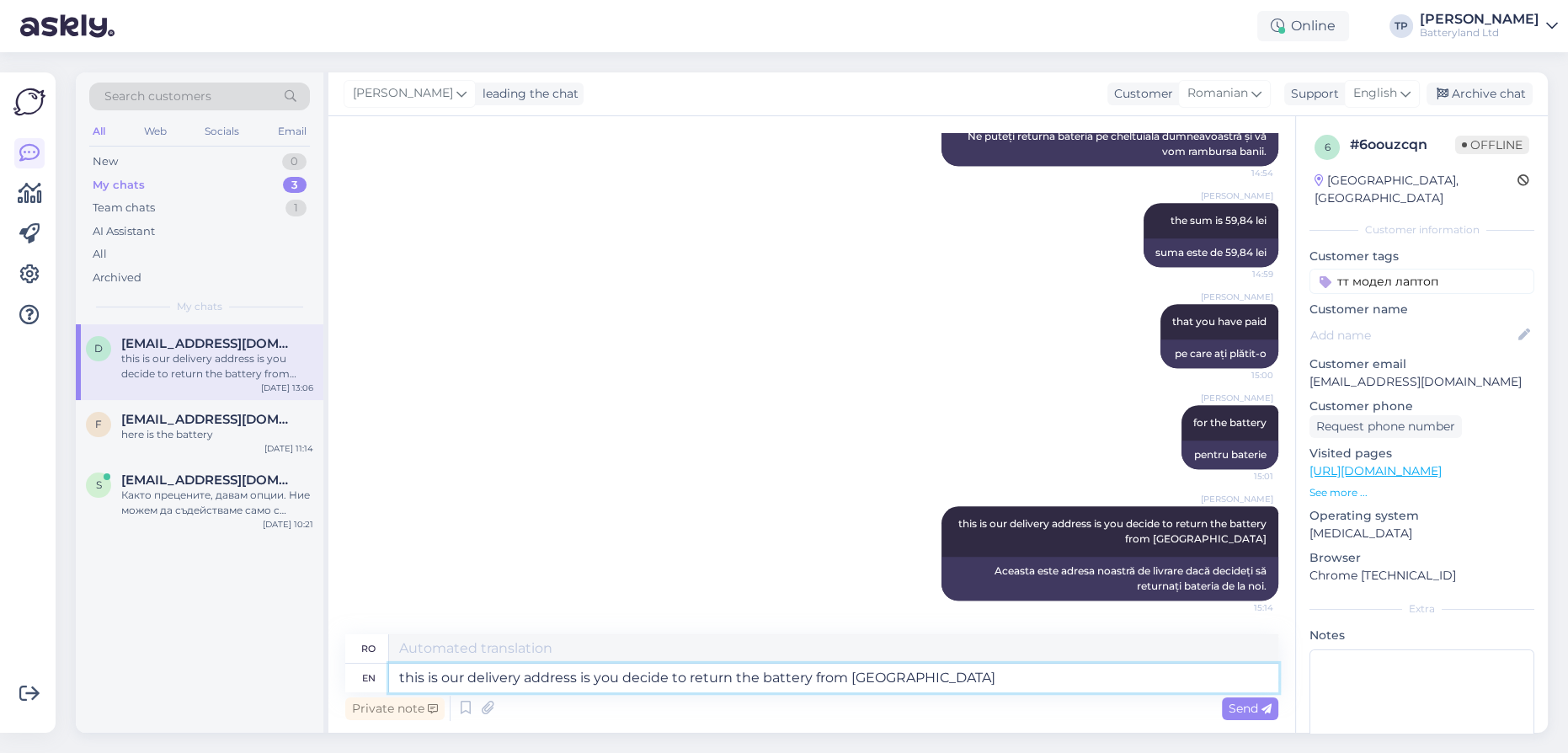
click at [465, 686] on textarea "this is our delivery address is you decide to return the battery from [GEOGRAPH…" at bounding box center [833, 678] width 890 height 29
paste textarea "[GEOGRAPHIC_DATA], [GEOGRAPHIC_DATA], residential quarter [PERSON_NAME], 9 [PER…"
type textarea "[GEOGRAPHIC_DATA], [GEOGRAPHIC_DATA], residential quarter [PERSON_NAME], 9 [PER…"
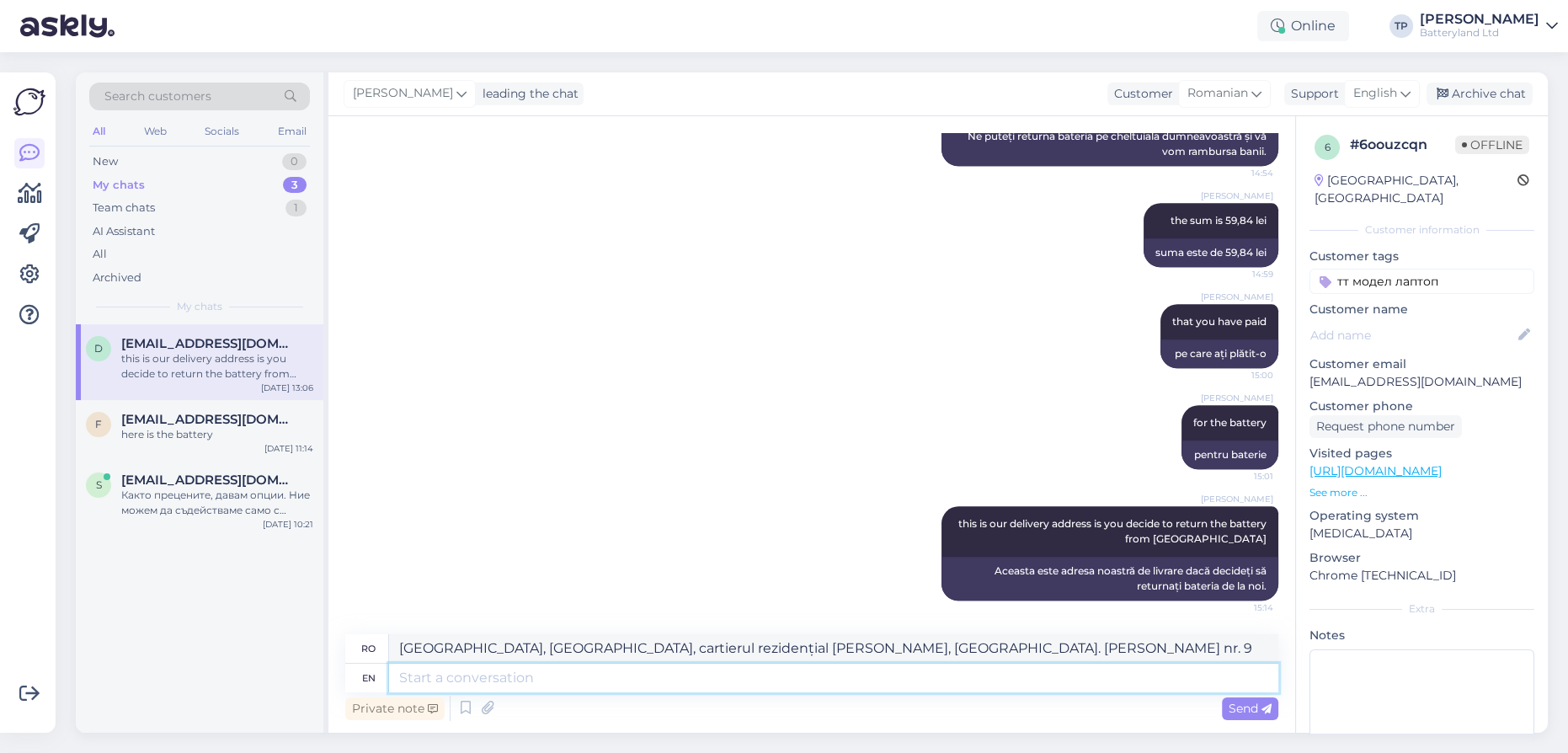
scroll to position [2533, 0]
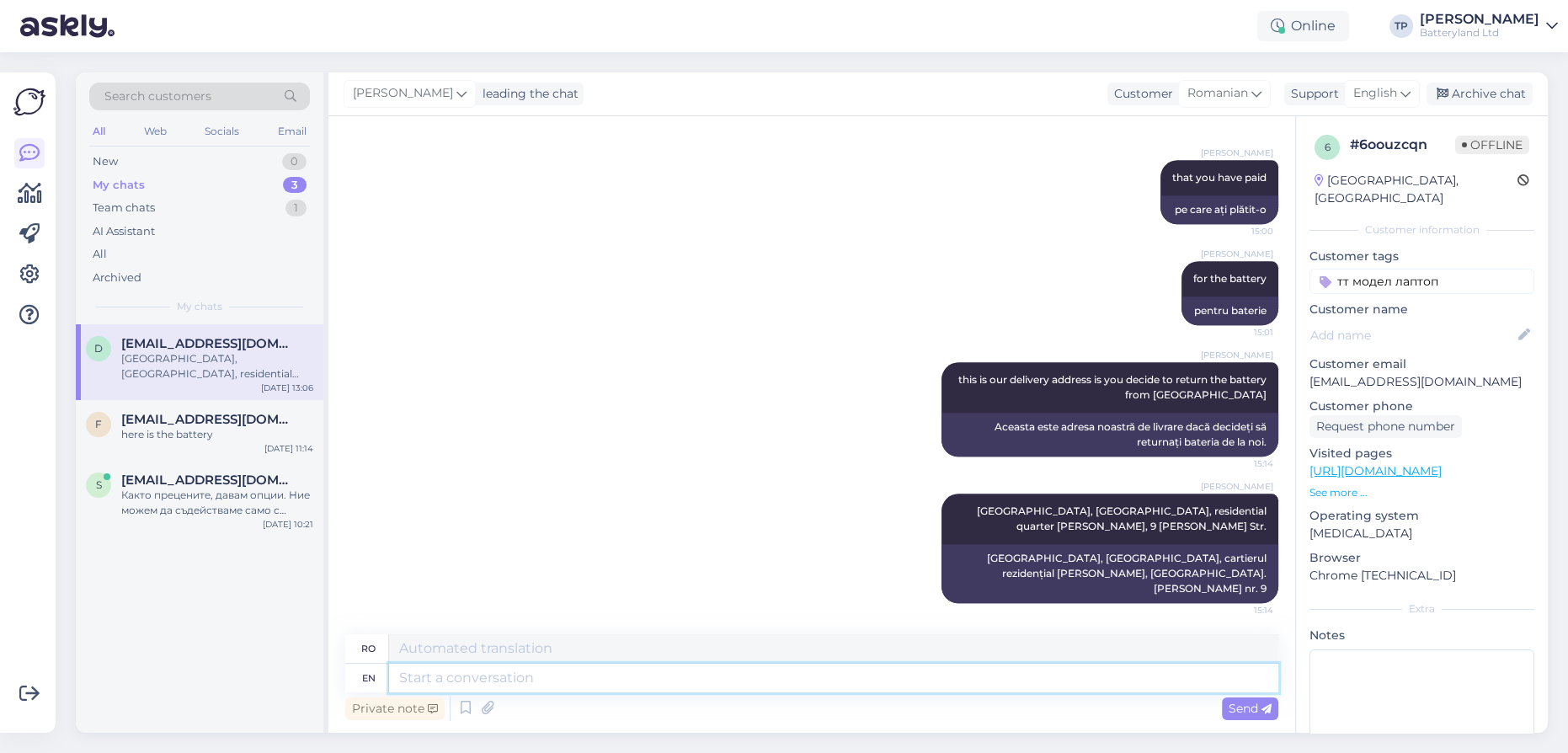
type textarea "g"
type textarea "for Batteryland"
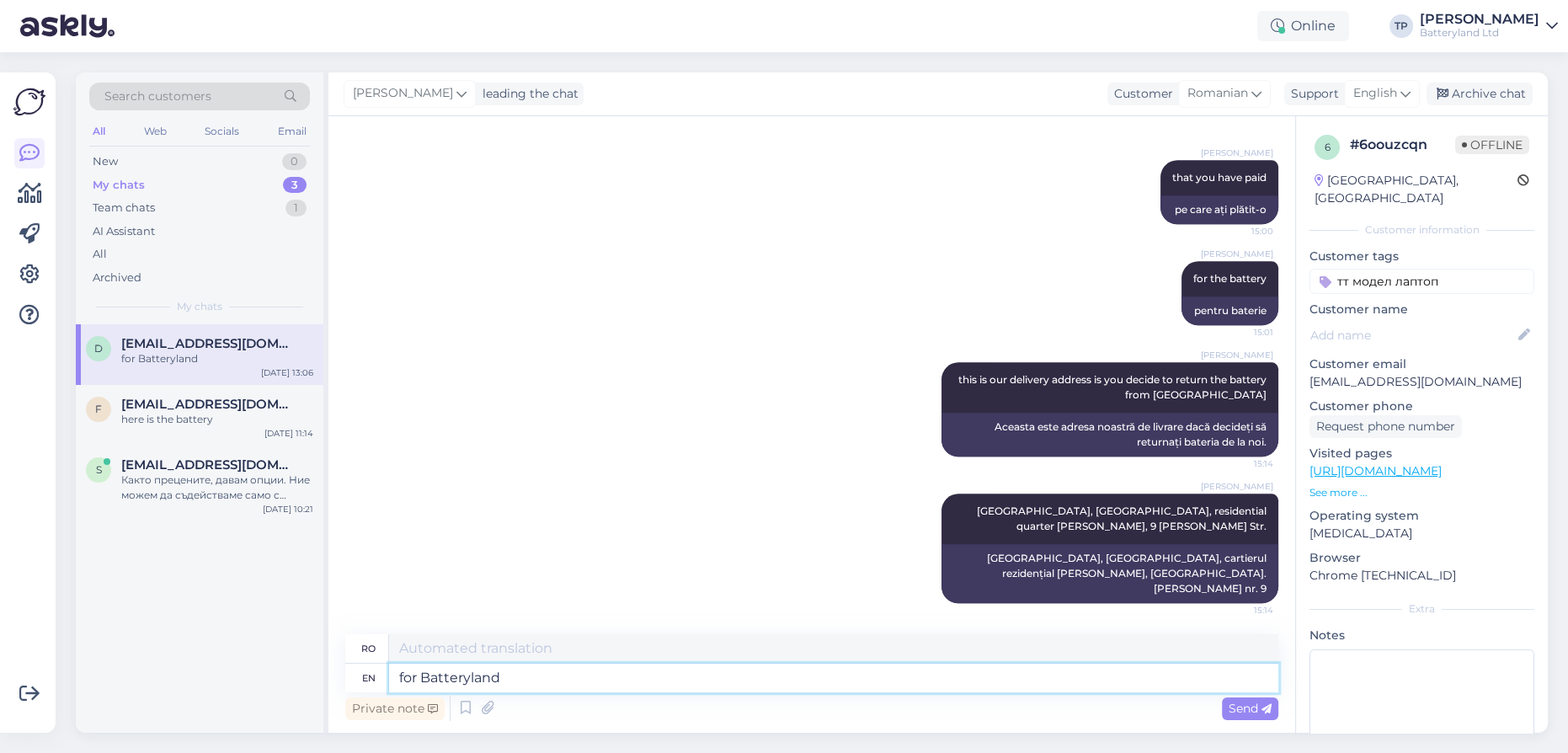
scroll to position [2635, 0]
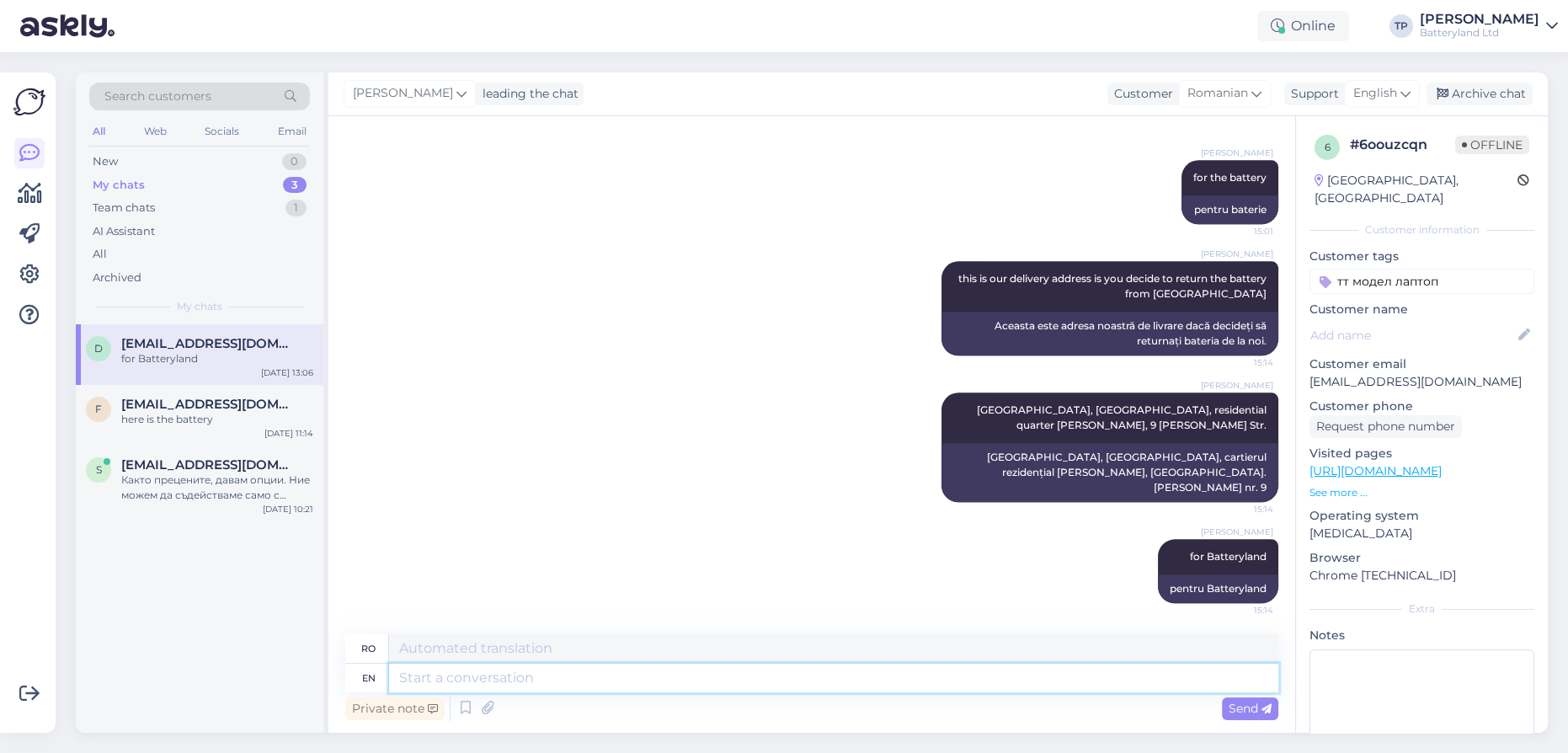
paste textarea "[EMAIL_ADDRESS][DOMAIN_NAME] 0888 818 226"
type textarea "[EMAIL_ADDRESS][DOMAIN_NAME] 0888 818 226"
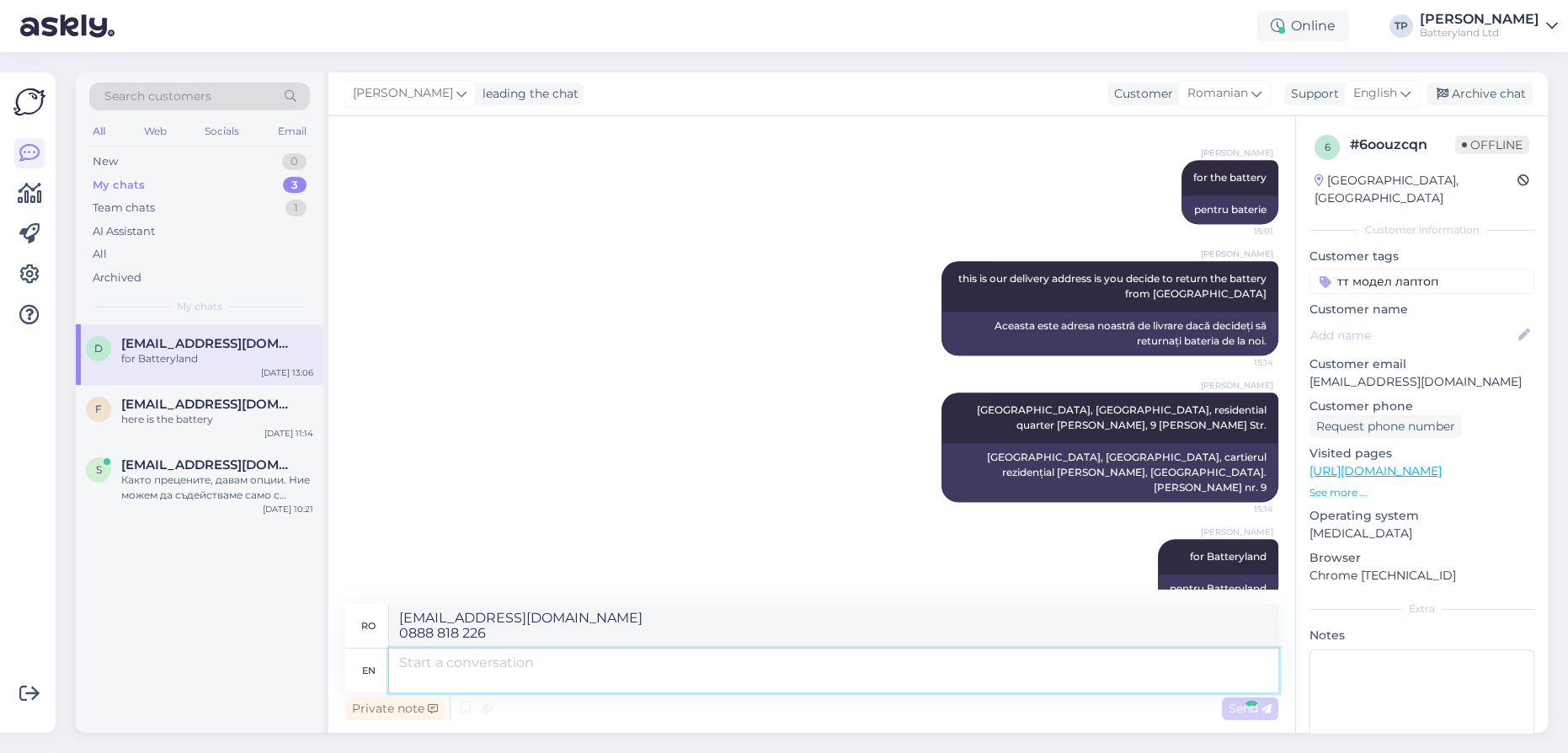
scroll to position [2766, 0]
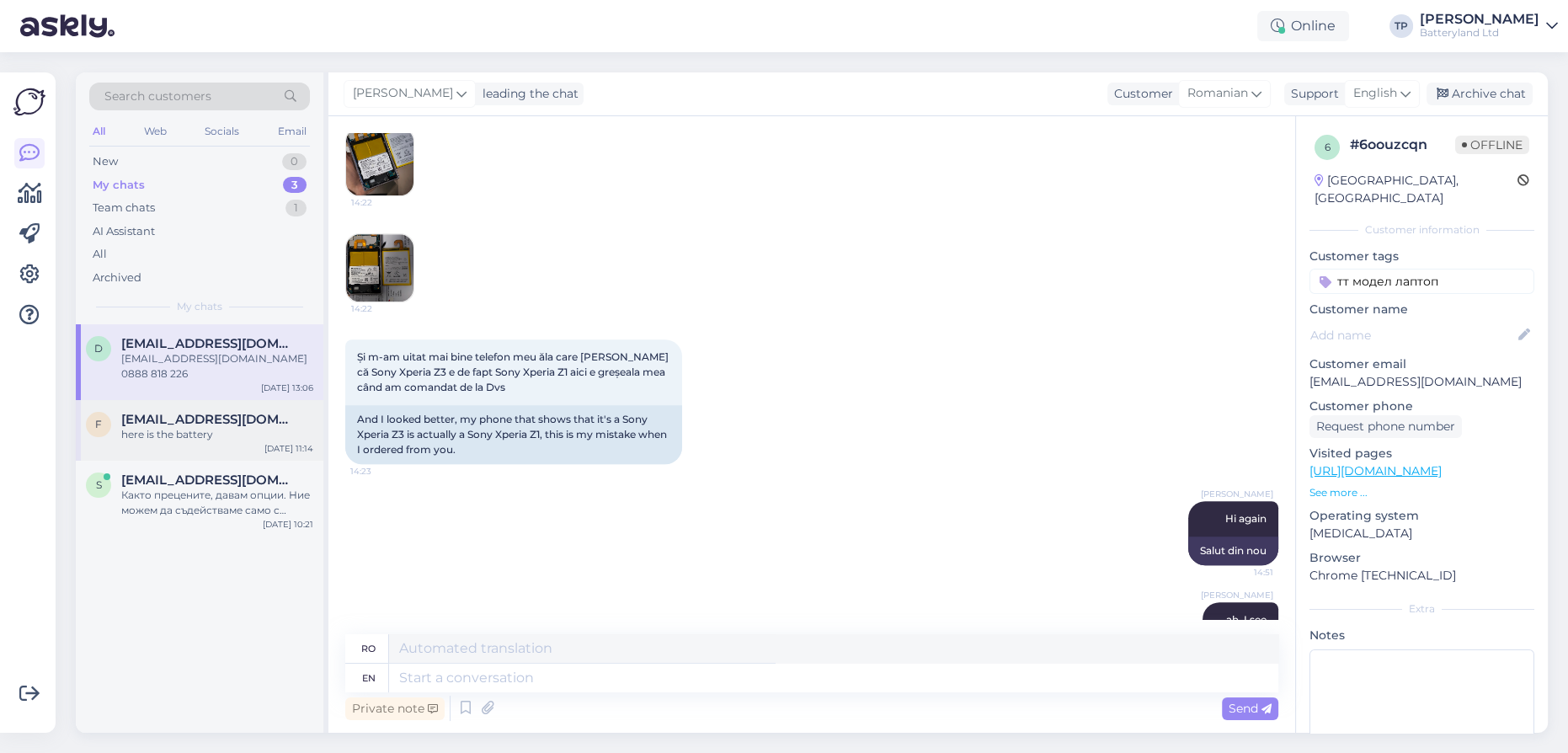
click at [127, 400] on div "f [EMAIL_ADDRESS][DOMAIN_NAME] here is the battery [DATE] 11:14" at bounding box center [199, 430] width 247 height 60
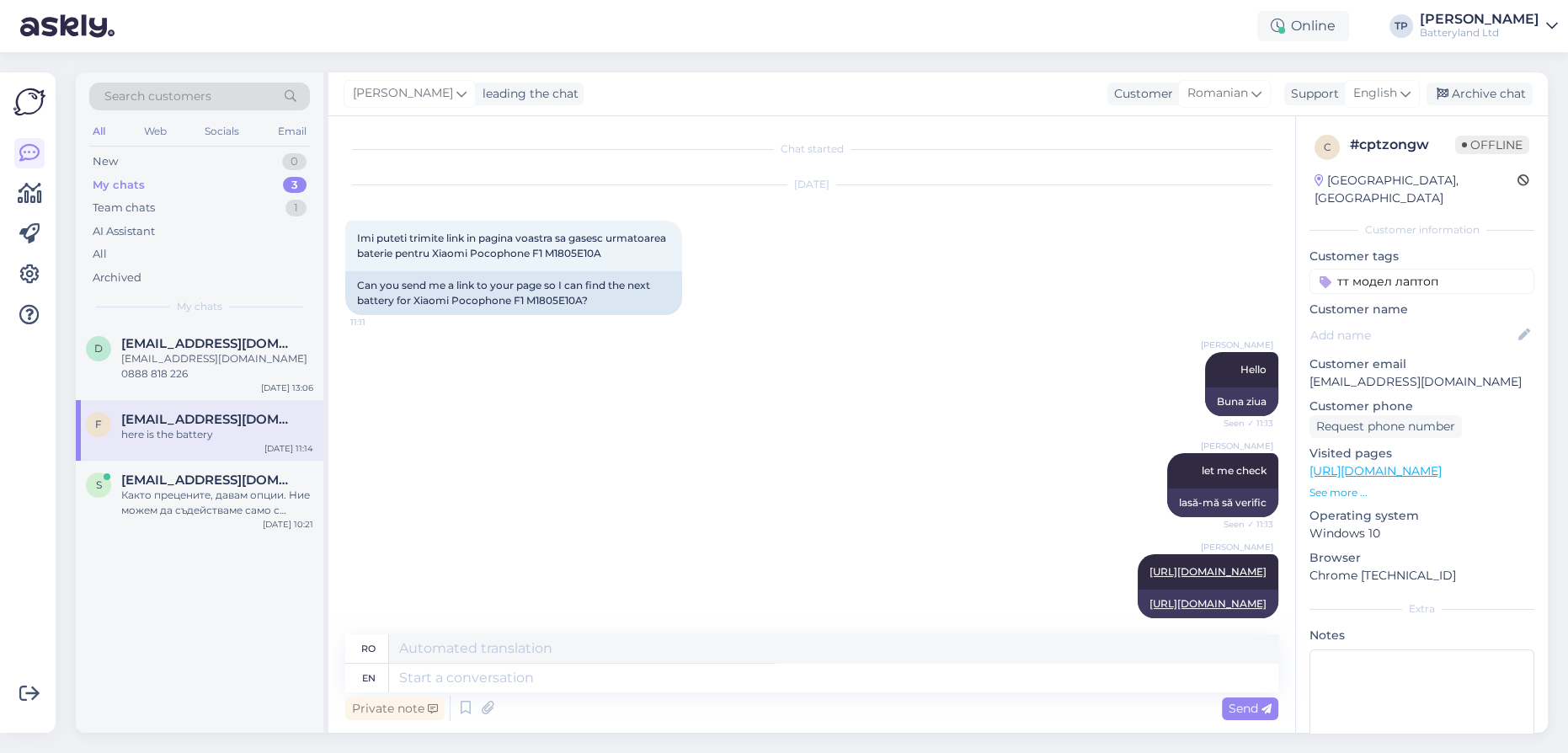
scroll to position [0, 0]
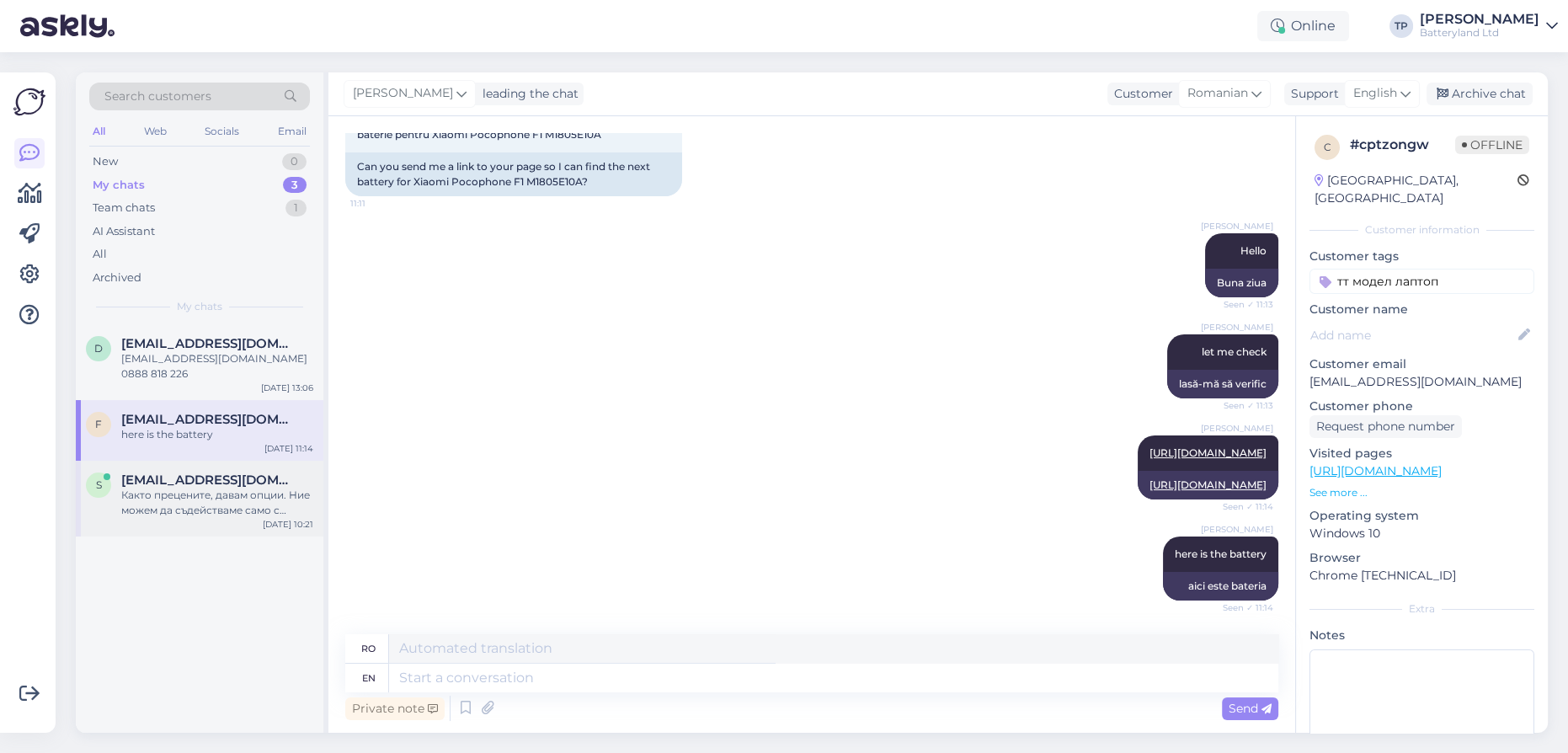
click at [220, 461] on div "s [EMAIL_ADDRESS][DOMAIN_NAME] Както прецените, давам опции. Ние можем да съдей…" at bounding box center [199, 498] width 247 height 75
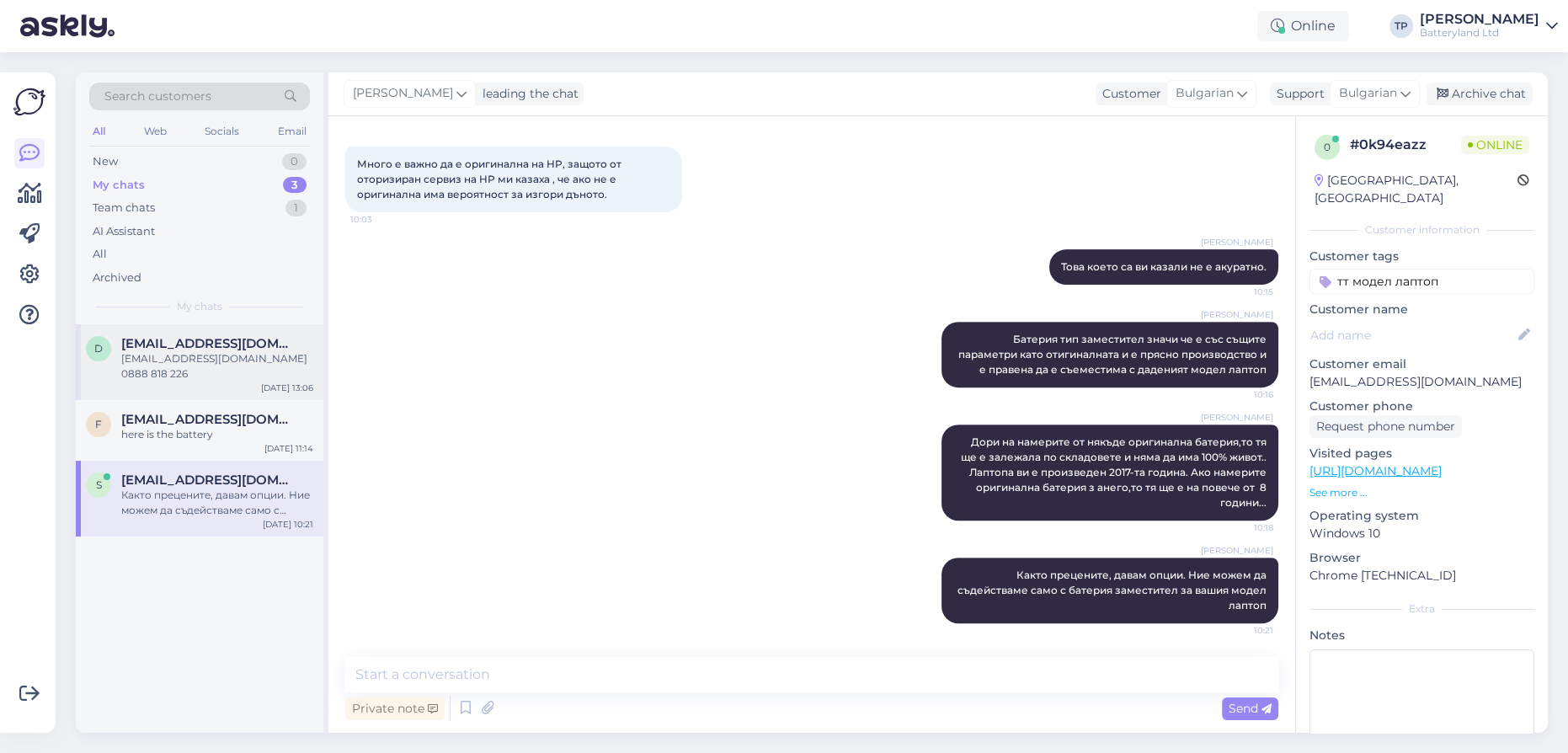
click at [166, 358] on div "[EMAIL_ADDRESS][DOMAIN_NAME] [EMAIL_ADDRESS][DOMAIN_NAME] 0888 818 226" at bounding box center [217, 359] width 192 height 46
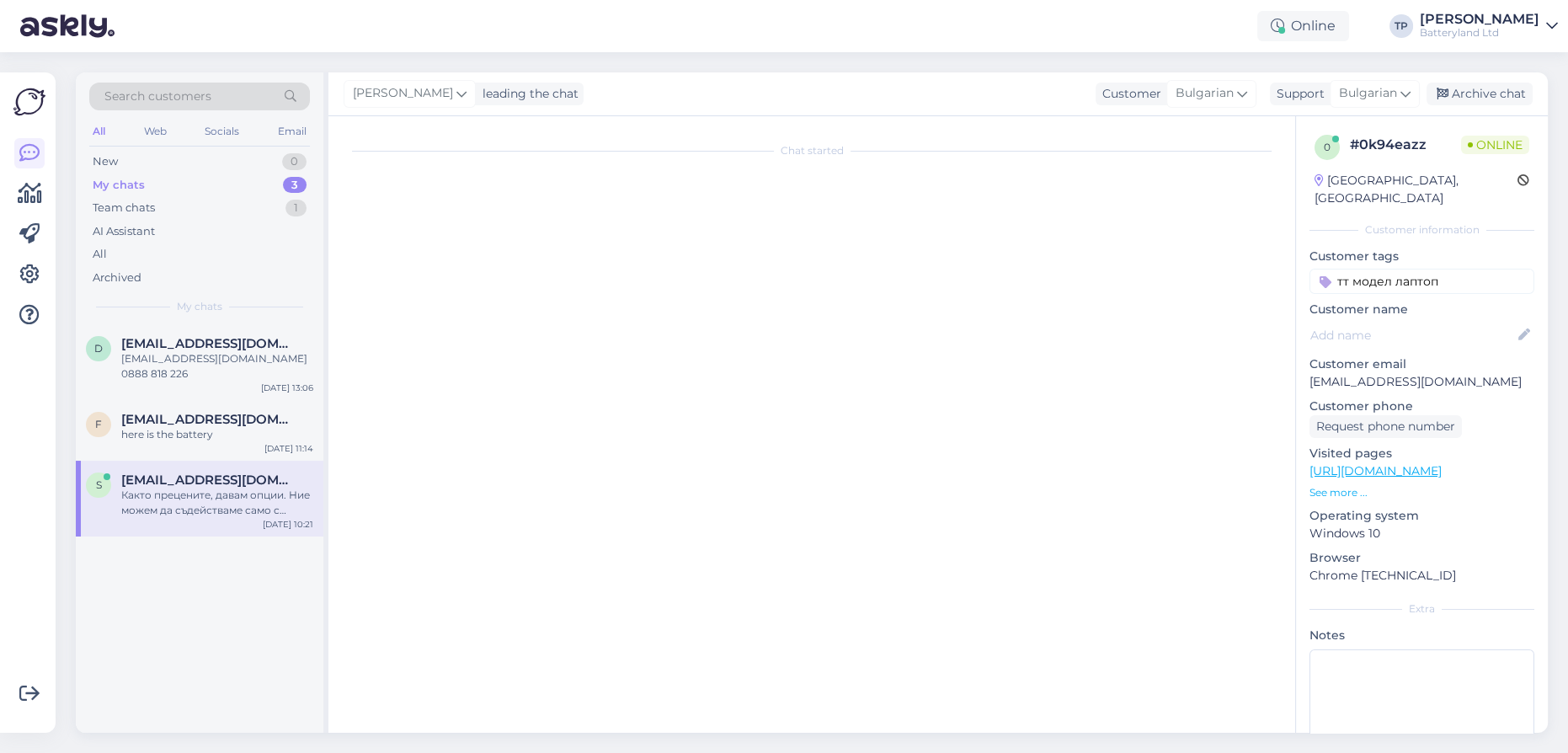
scroll to position [1298, 0]
